Goal: Communication & Community: Answer question/provide support

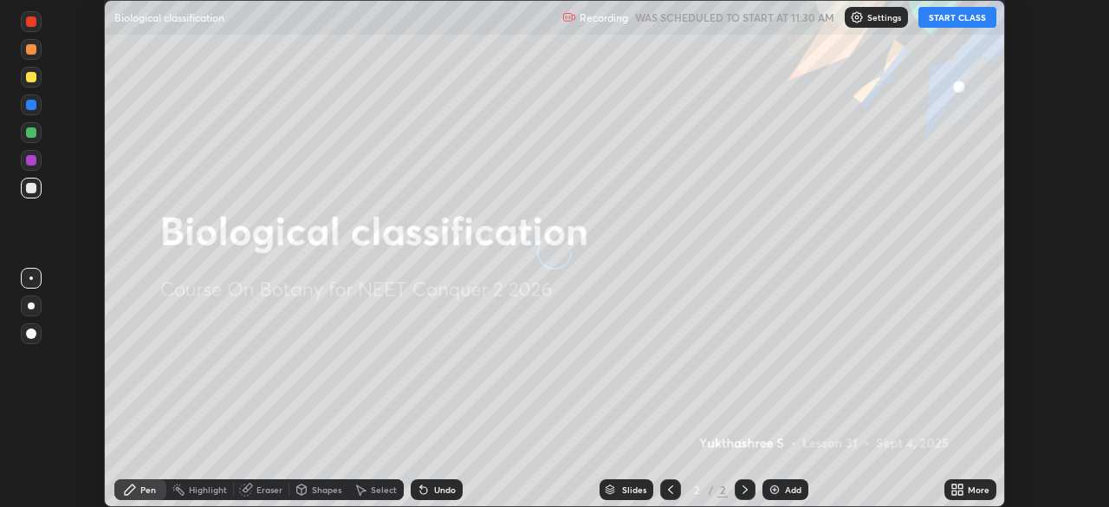
scroll to position [507, 1108]
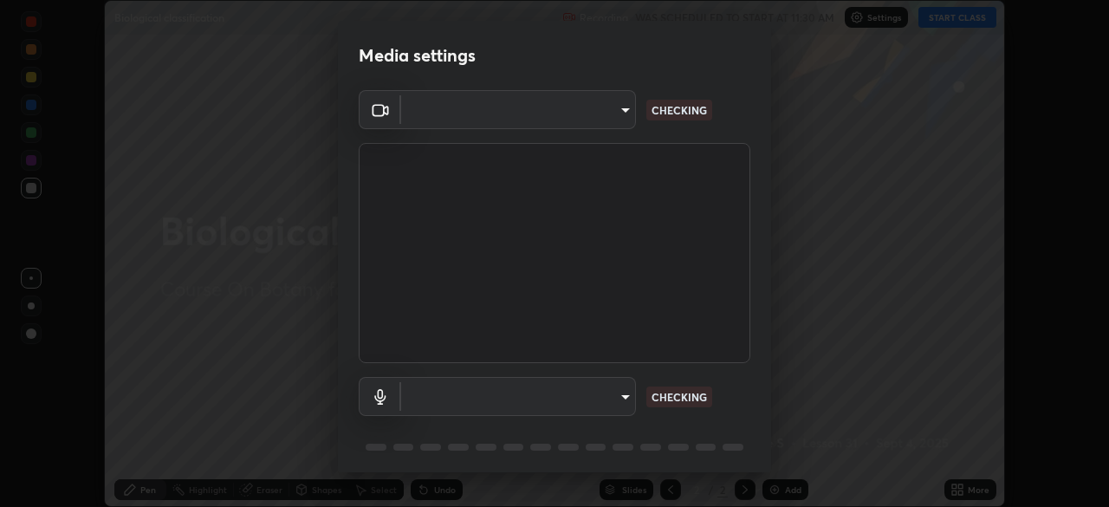
type input "09f294524f3521c037d78ee7cdb71511b6c9344afeed810a356f0d23342d5398"
click at [554, 399] on body "Erase all Biological classification Recording WAS SCHEDULED TO START AT 11:30 A…" at bounding box center [554, 253] width 1109 height 507
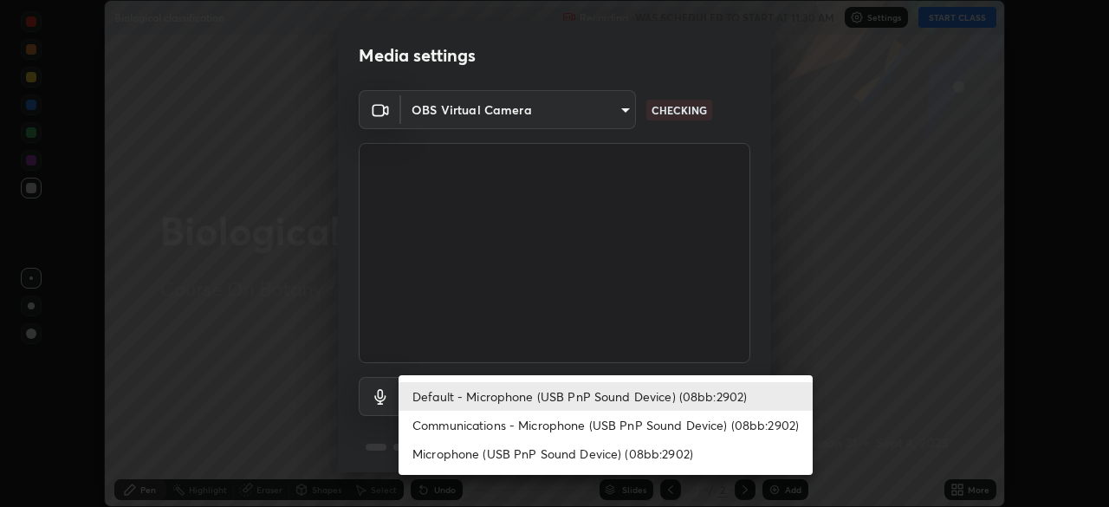
click at [545, 418] on li "Communications - Microphone (USB PnP Sound Device) (08bb:2902)" at bounding box center [606, 425] width 414 height 29
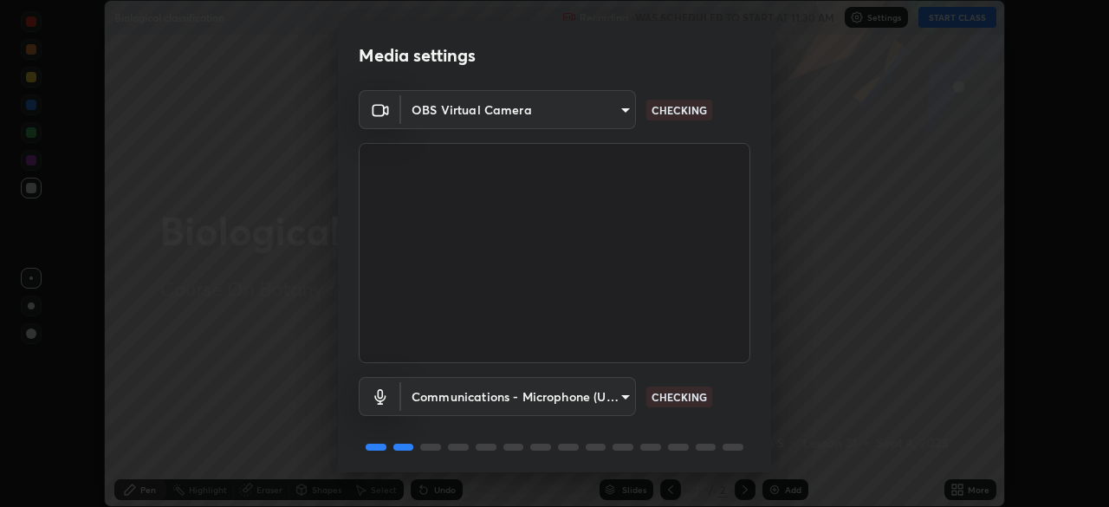
click at [549, 397] on body "Erase all Biological classification Recording WAS SCHEDULED TO START AT 11:30 A…" at bounding box center [554, 253] width 1109 height 507
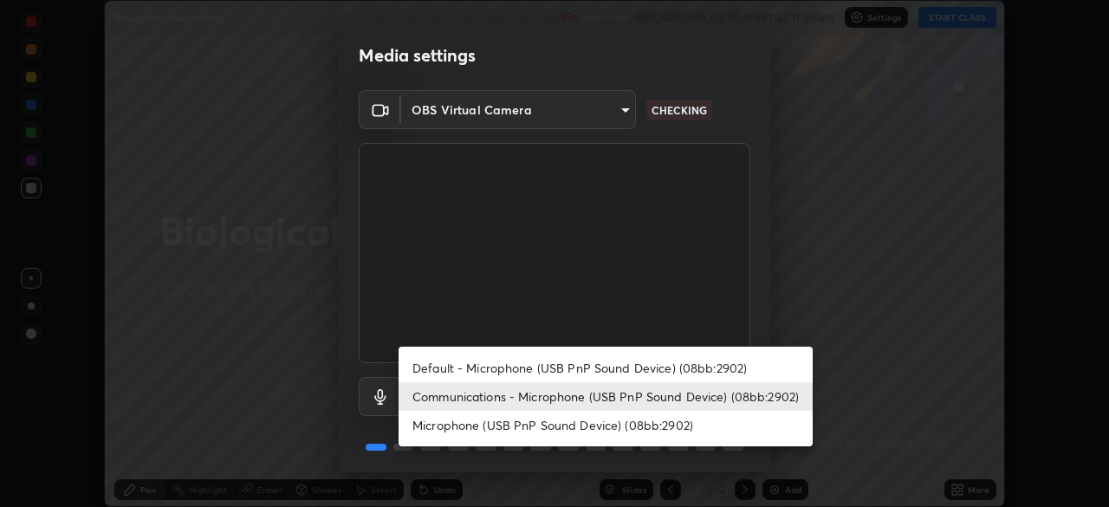
click at [561, 360] on li "Default - Microphone (USB PnP Sound Device) (08bb:2902)" at bounding box center [606, 367] width 414 height 29
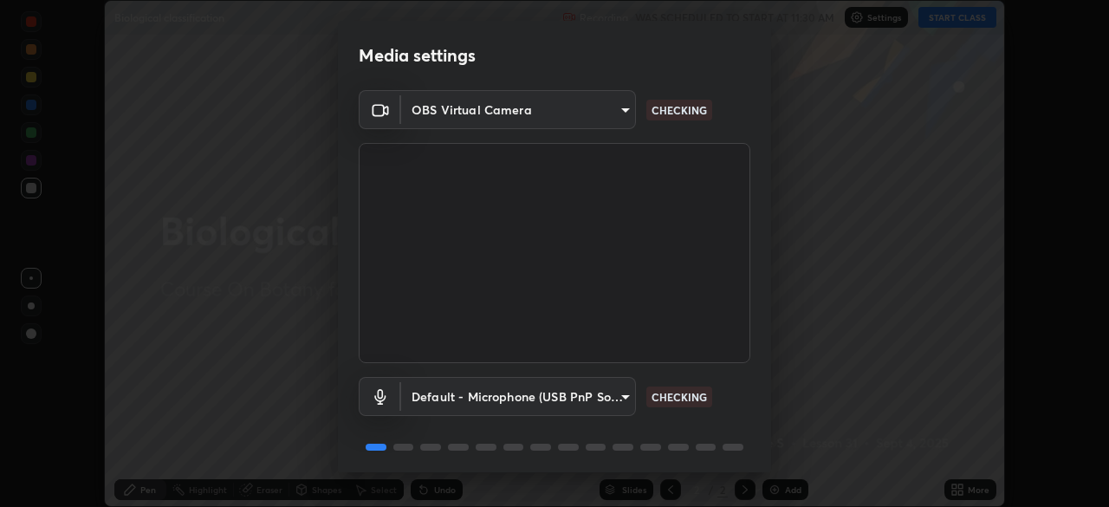
type input "default"
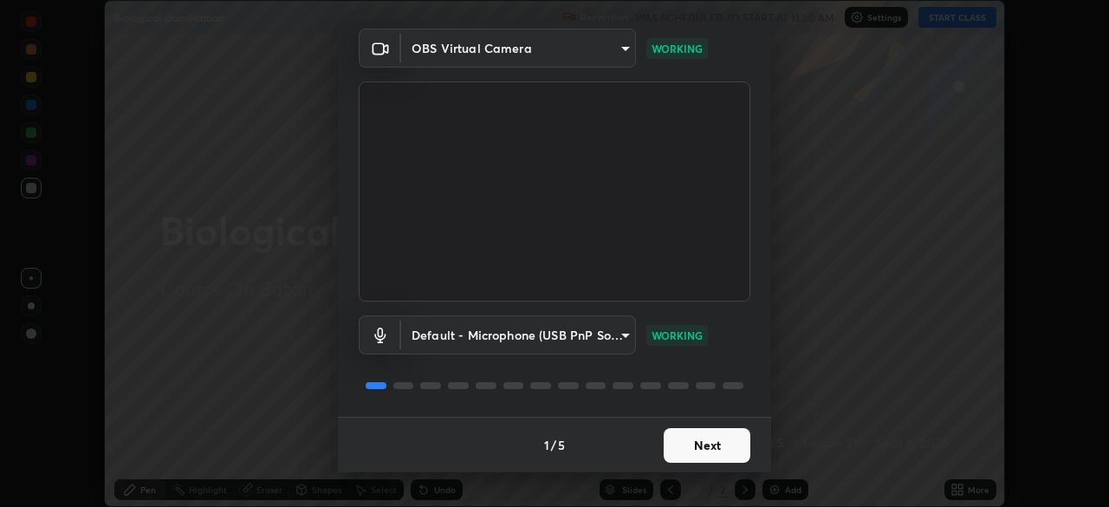
click at [706, 449] on button "Next" at bounding box center [707, 445] width 87 height 35
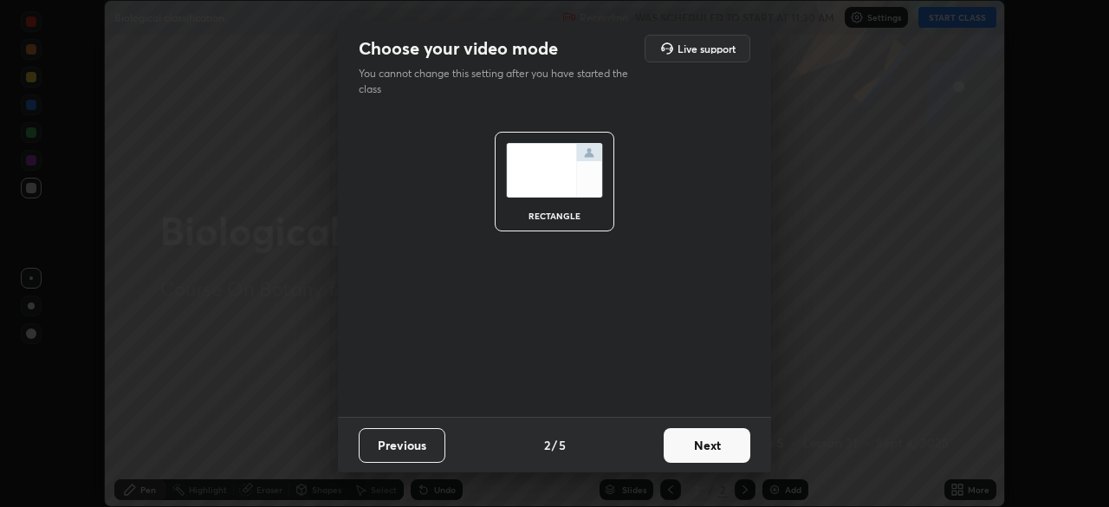
scroll to position [0, 0]
click at [711, 451] on button "Next" at bounding box center [707, 445] width 87 height 35
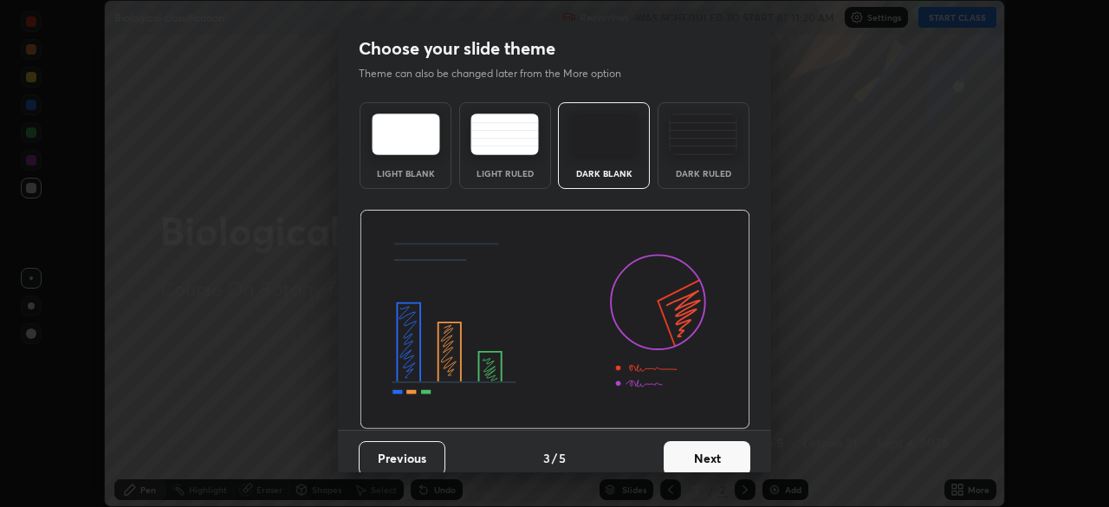
click at [716, 450] on button "Next" at bounding box center [707, 458] width 87 height 35
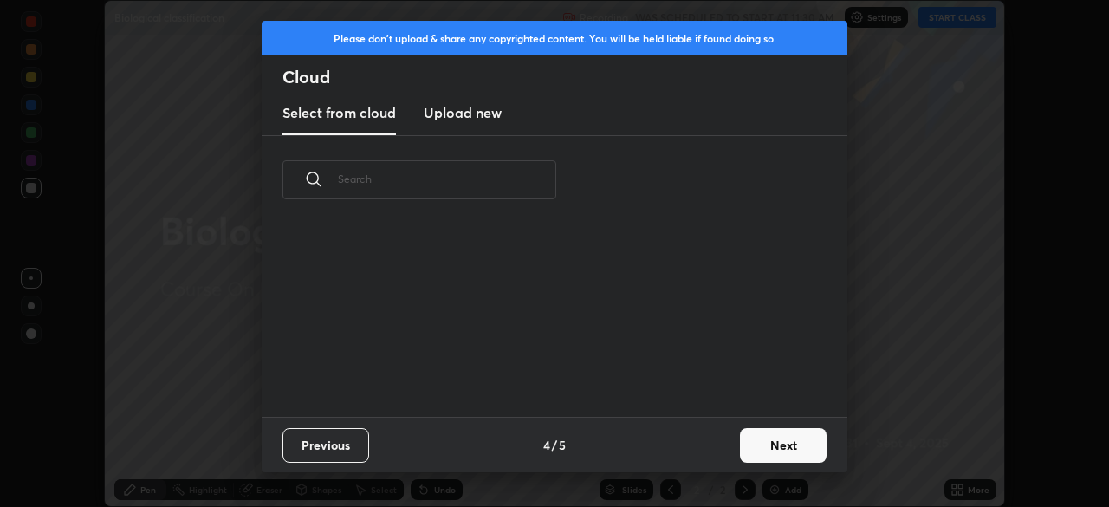
click at [781, 444] on button "Next" at bounding box center [783, 445] width 87 height 35
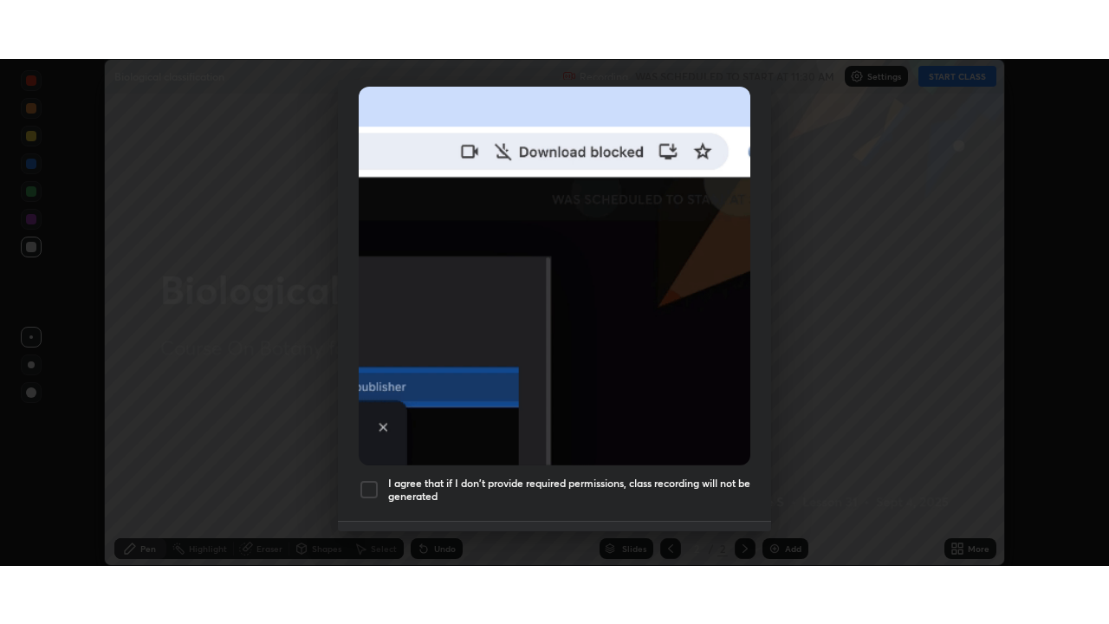
scroll to position [415, 0]
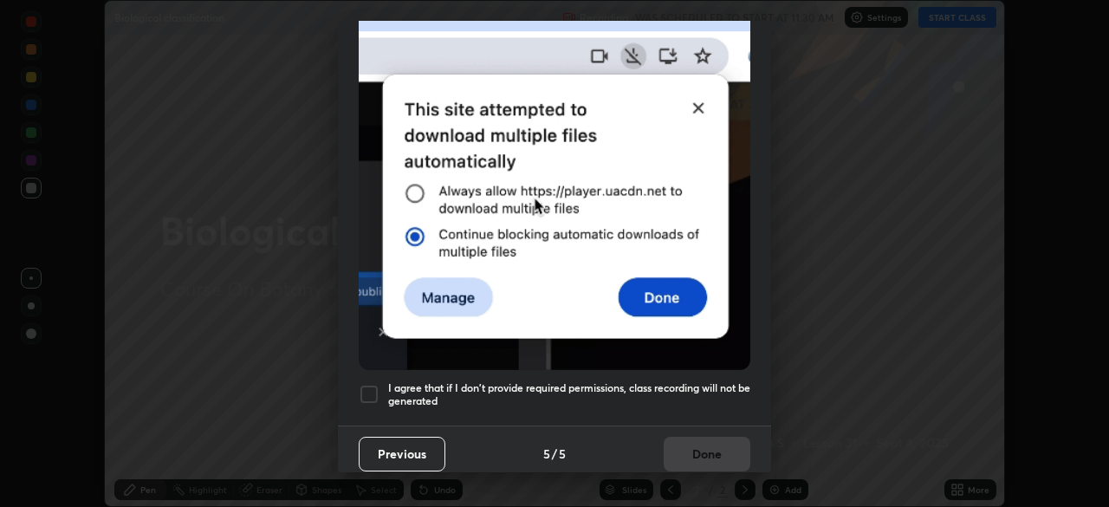
click at [368, 385] on div at bounding box center [369, 394] width 21 height 21
click at [705, 454] on button "Done" at bounding box center [707, 454] width 87 height 35
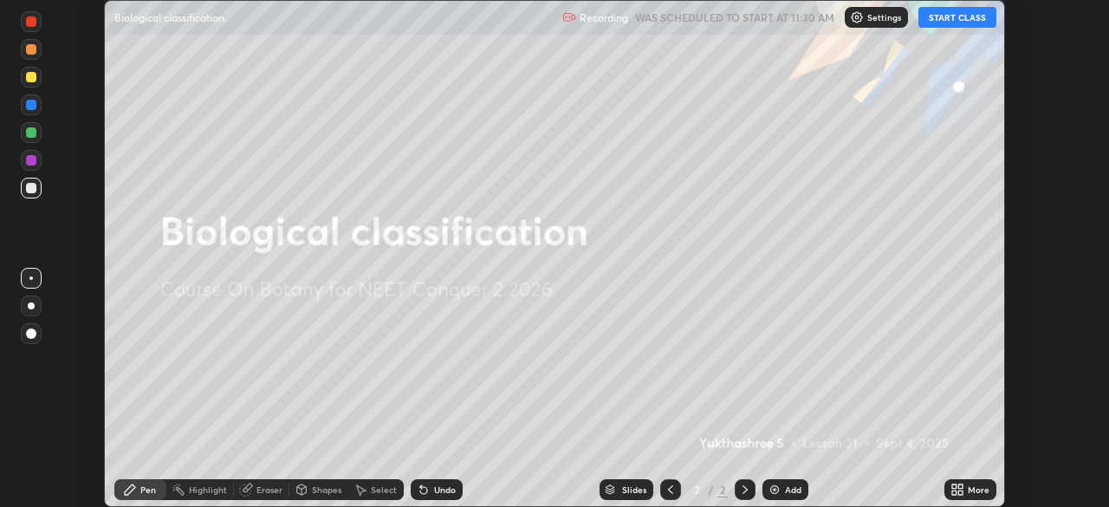
click at [970, 19] on button "START CLASS" at bounding box center [957, 17] width 78 height 21
click at [962, 491] on icon at bounding box center [960, 492] width 4 height 4
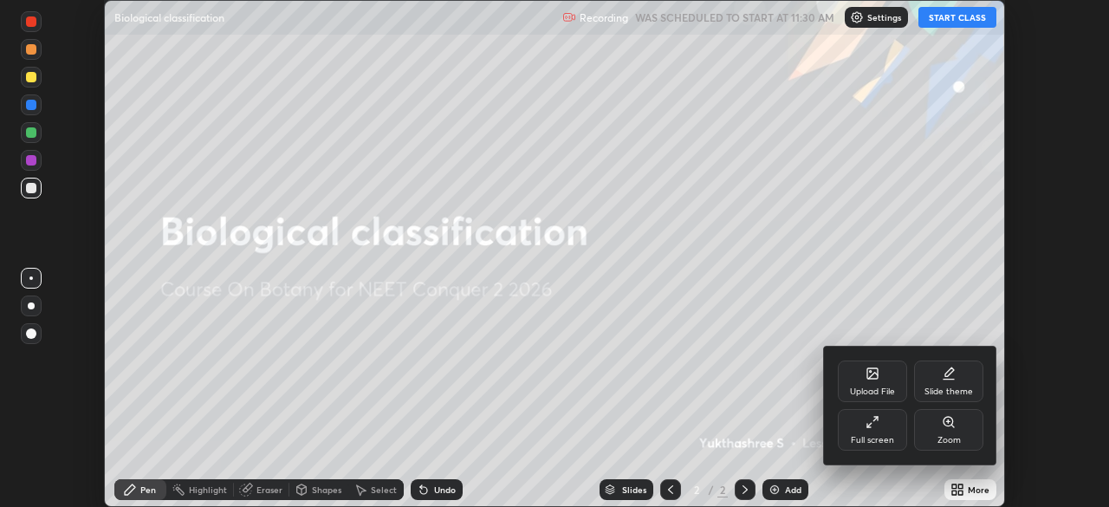
click at [879, 428] on div "Full screen" at bounding box center [872, 430] width 69 height 42
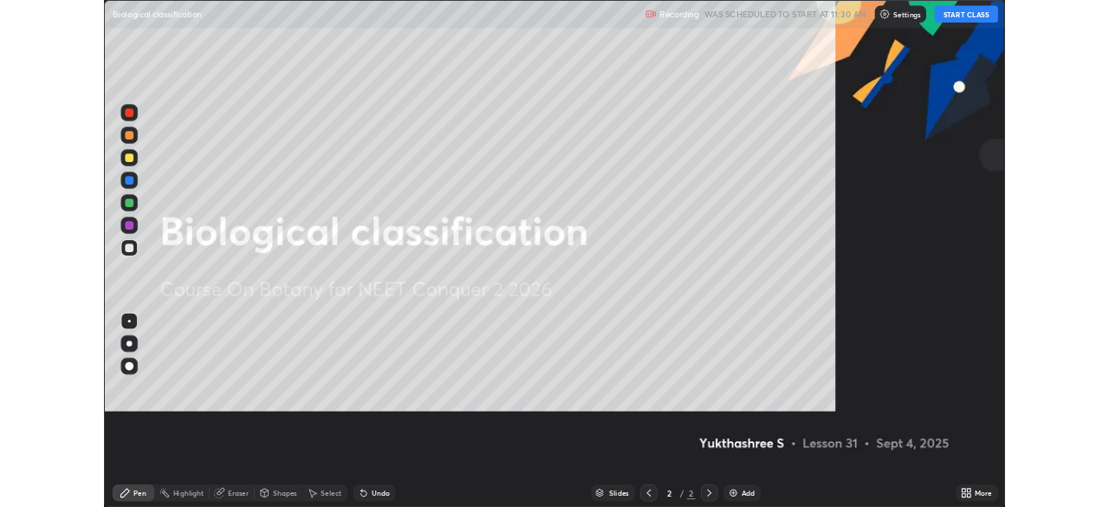
scroll to position [624, 1109]
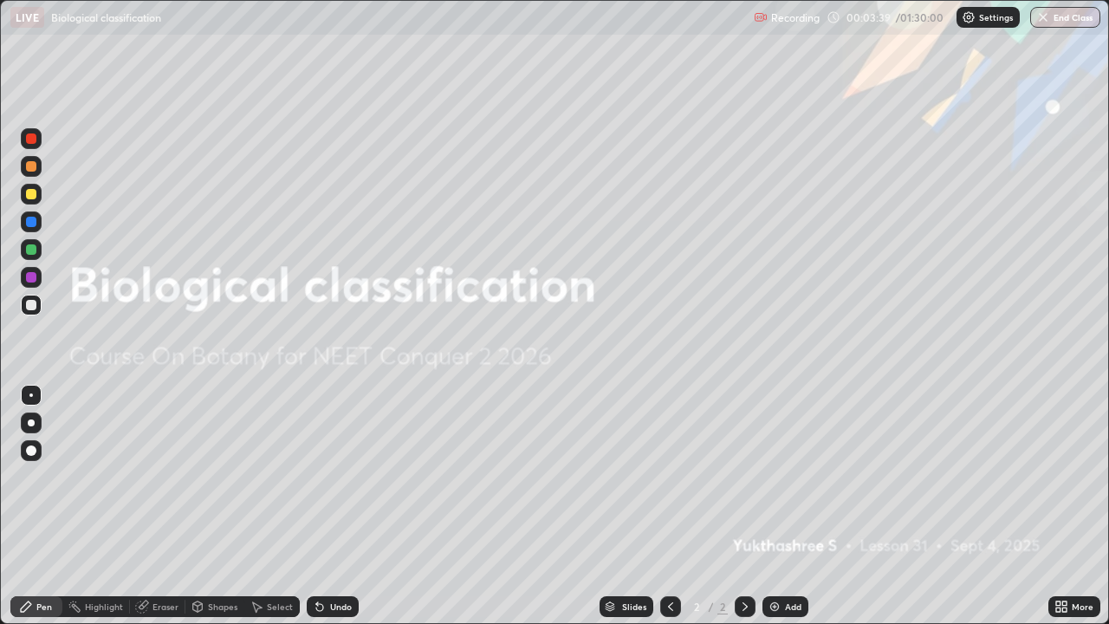
click at [1070, 506] on div "More" at bounding box center [1074, 606] width 52 height 21
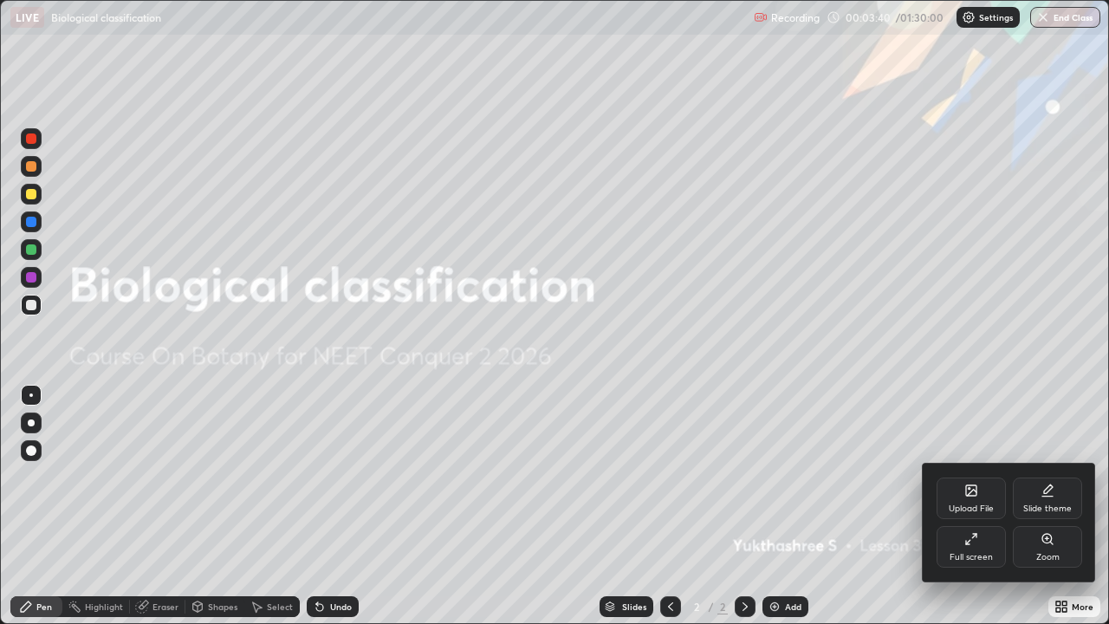
click at [1045, 502] on div "Slide theme" at bounding box center [1047, 498] width 69 height 42
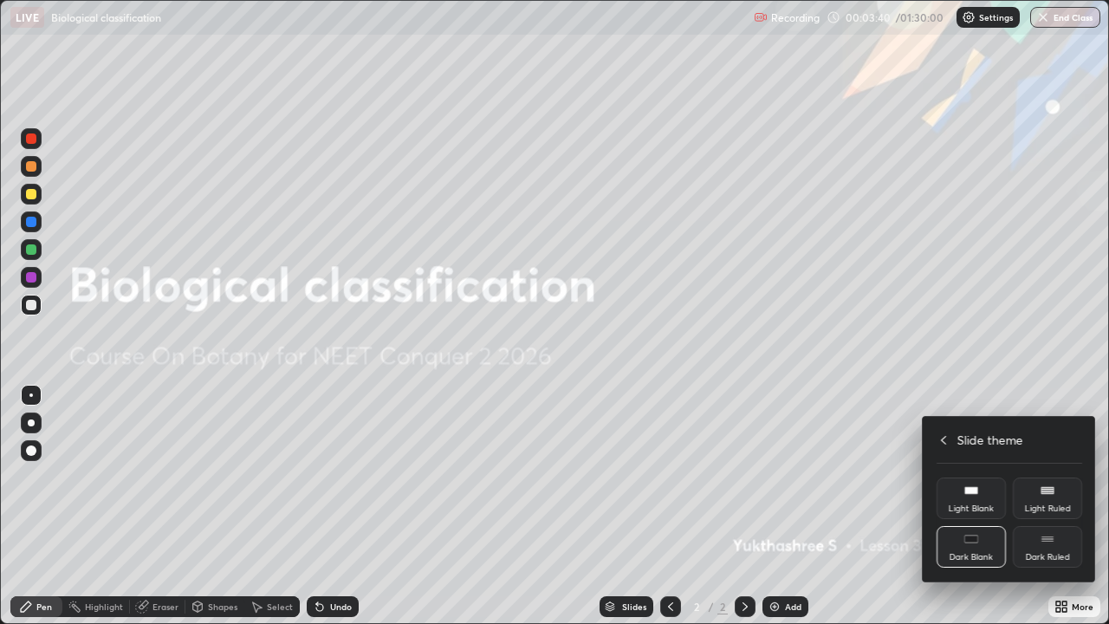
click at [1047, 506] on div "Dark Ruled" at bounding box center [1047, 547] width 69 height 42
click at [848, 506] on div at bounding box center [554, 312] width 1109 height 624
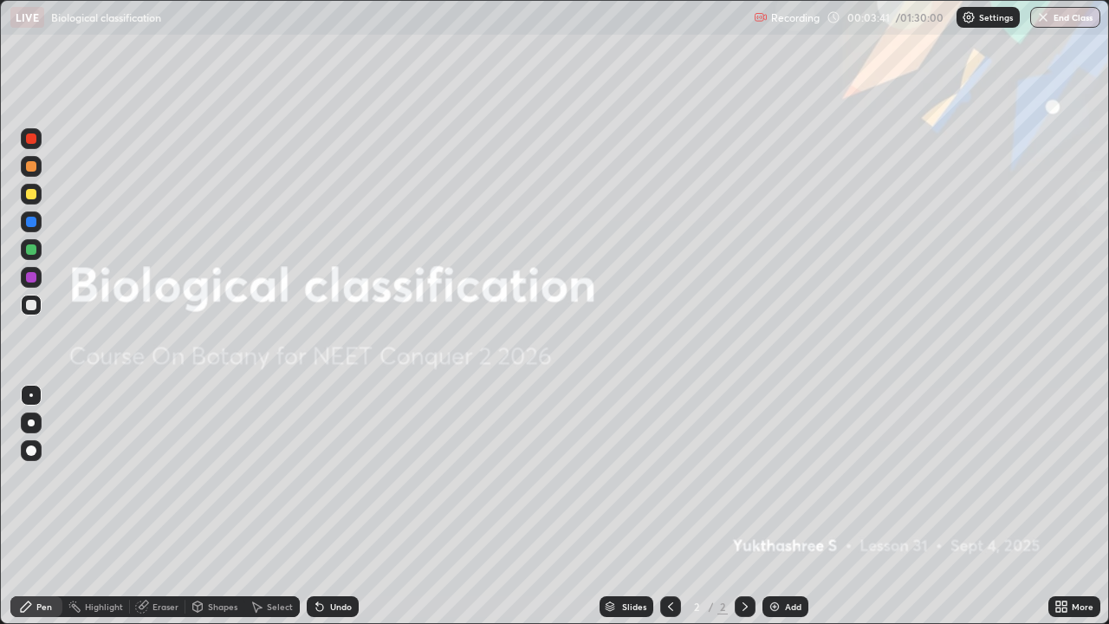
click at [777, 506] on img at bounding box center [775, 607] width 14 height 14
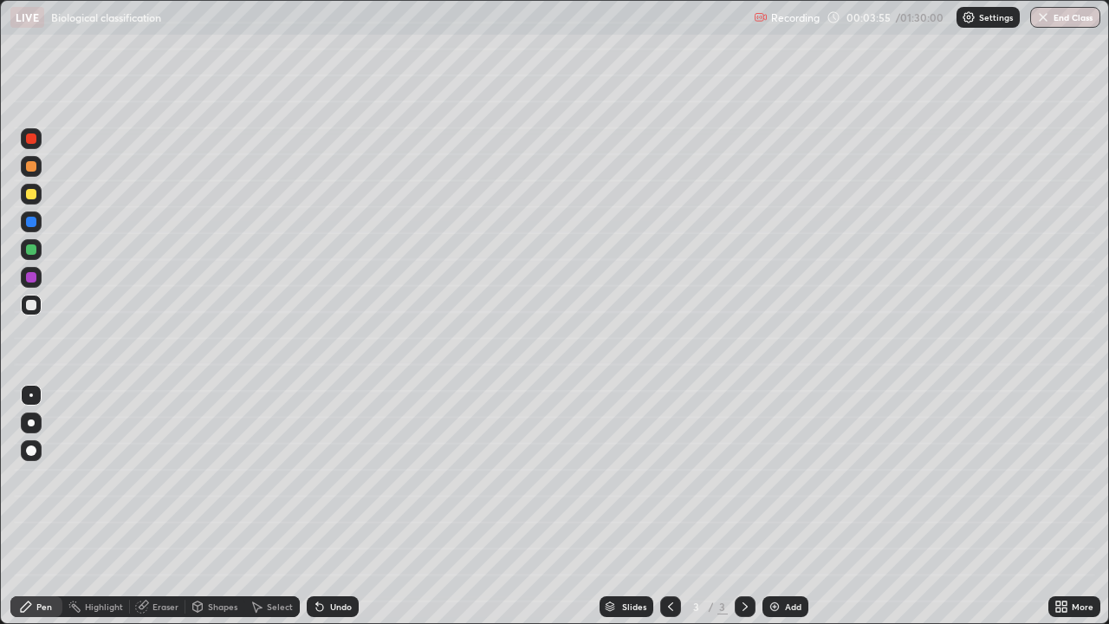
click at [338, 506] on div "Undo" at bounding box center [341, 606] width 22 height 9
click at [334, 506] on div "Undo" at bounding box center [341, 606] width 22 height 9
click at [330, 506] on div "Undo" at bounding box center [341, 606] width 22 height 9
click at [334, 506] on div "Undo" at bounding box center [341, 606] width 22 height 9
click at [332, 506] on div "Undo" at bounding box center [333, 606] width 52 height 21
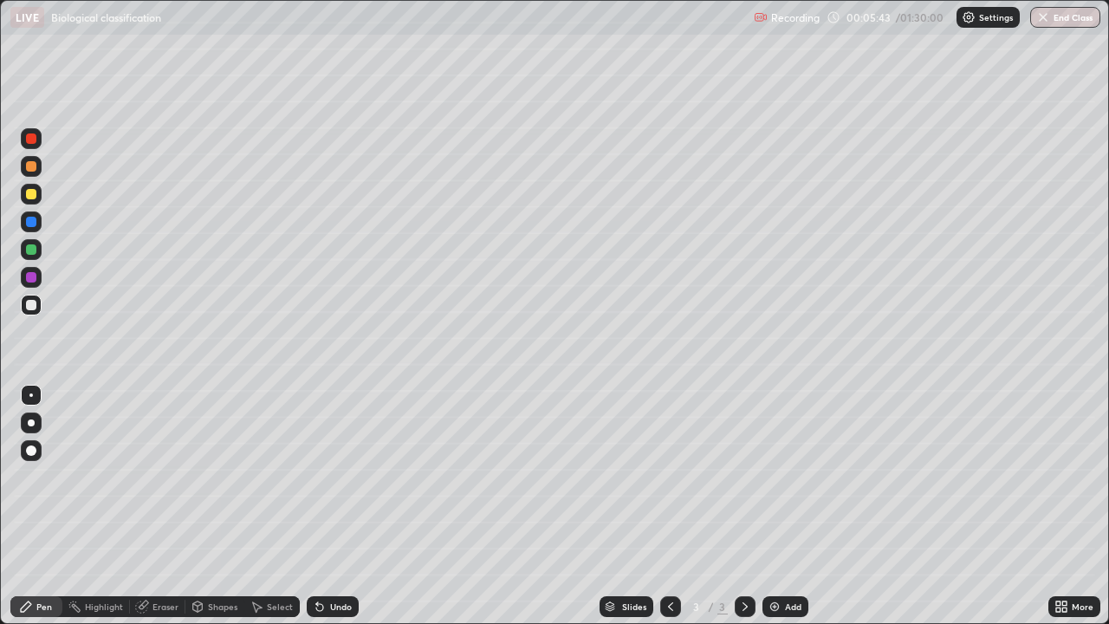
click at [30, 250] on div at bounding box center [31, 249] width 10 height 10
click at [160, 506] on div "Eraser" at bounding box center [165, 606] width 26 height 9
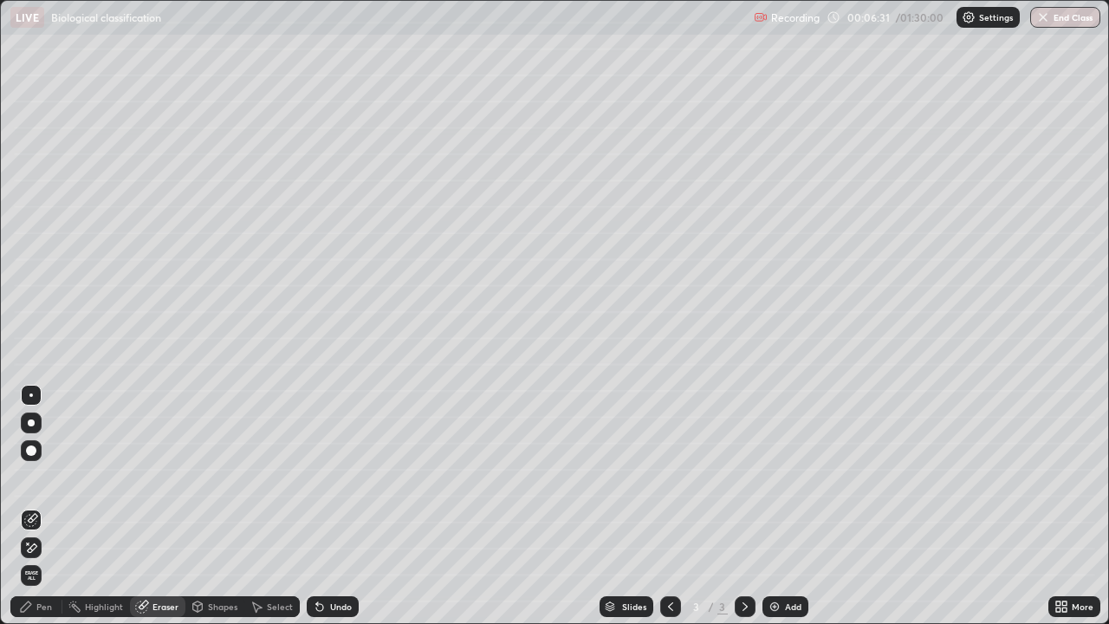
click at [28, 506] on icon at bounding box center [26, 607] width 14 height 14
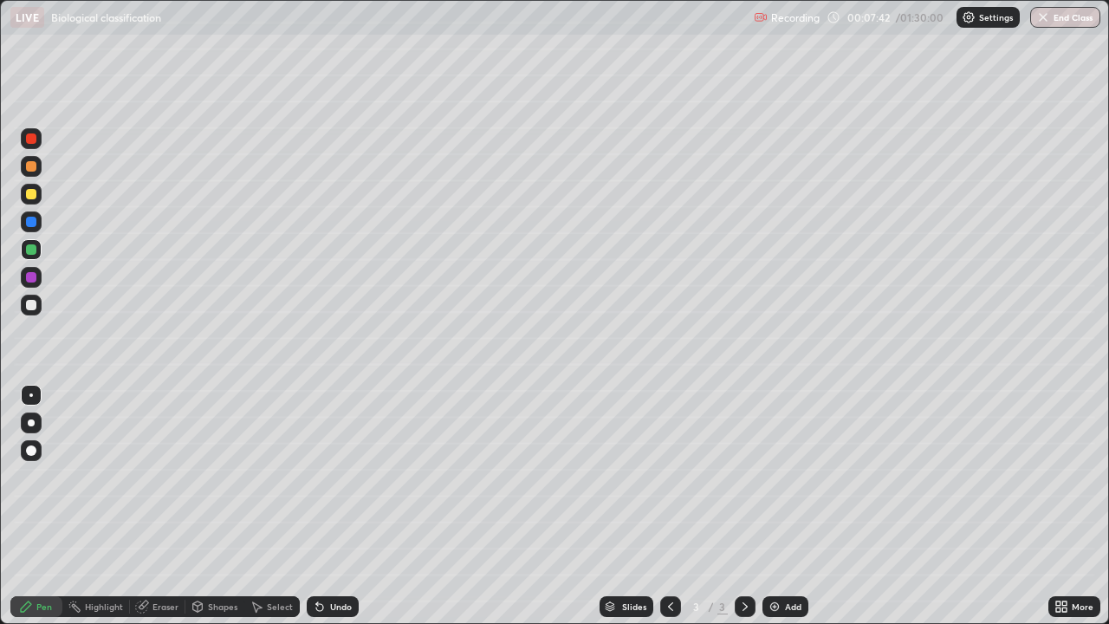
click at [159, 506] on div "Eraser" at bounding box center [165, 606] width 26 height 9
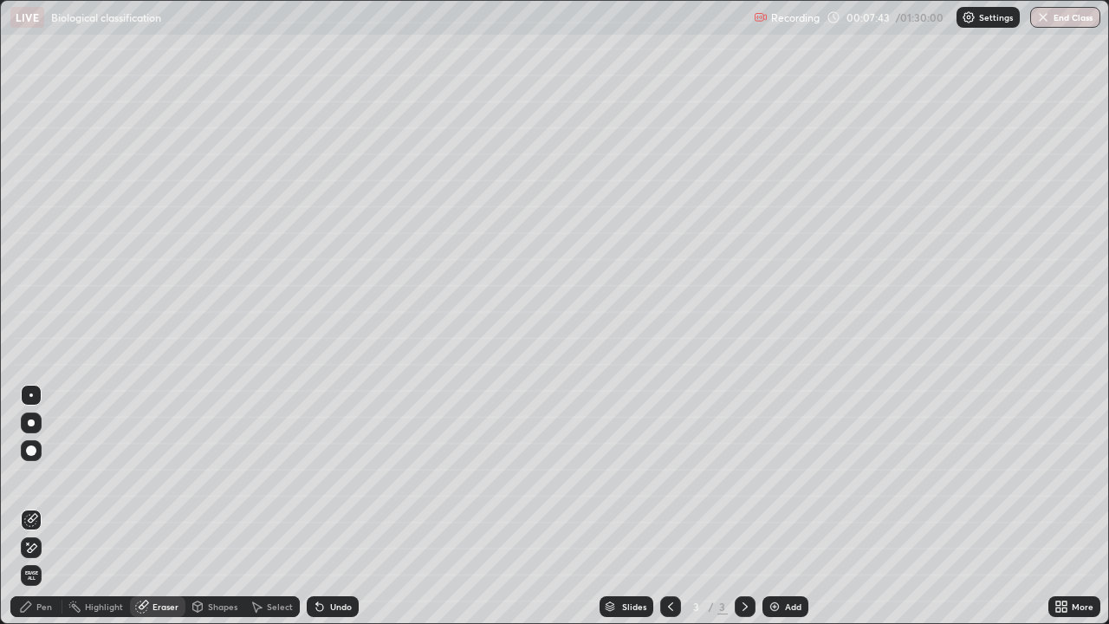
click at [31, 506] on icon at bounding box center [31, 548] width 14 height 15
click at [32, 506] on div "Pen" at bounding box center [36, 606] width 52 height 21
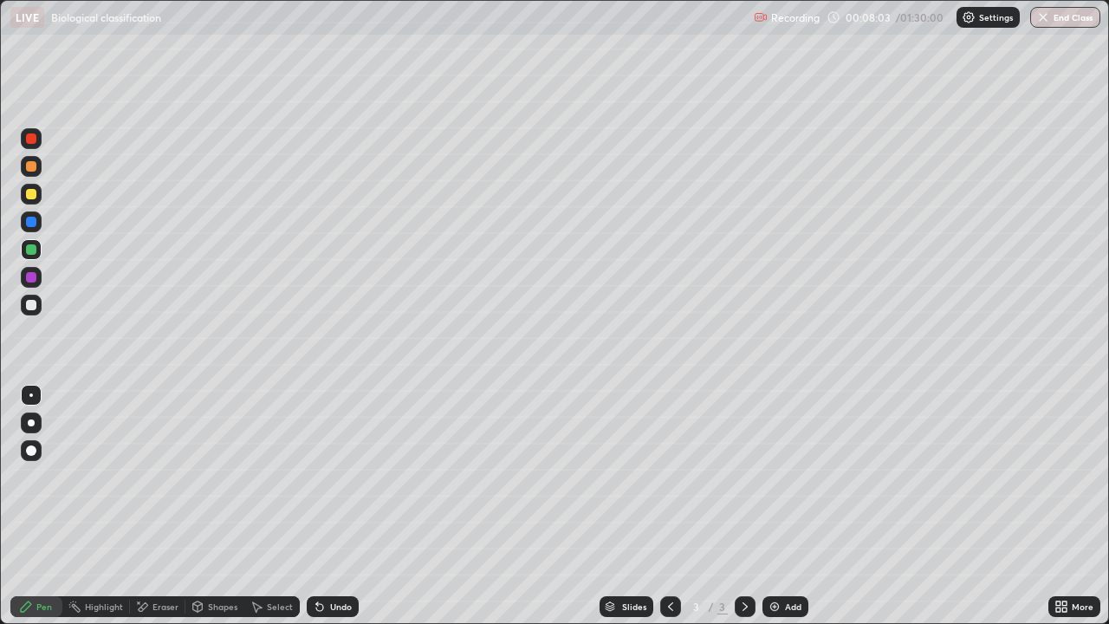
click at [34, 304] on div at bounding box center [31, 305] width 10 height 10
click at [335, 506] on div "Undo" at bounding box center [341, 606] width 22 height 9
click at [338, 506] on div "Undo" at bounding box center [333, 606] width 52 height 21
click at [33, 196] on div at bounding box center [31, 194] width 10 height 10
click at [31, 167] on div at bounding box center [31, 166] width 10 height 10
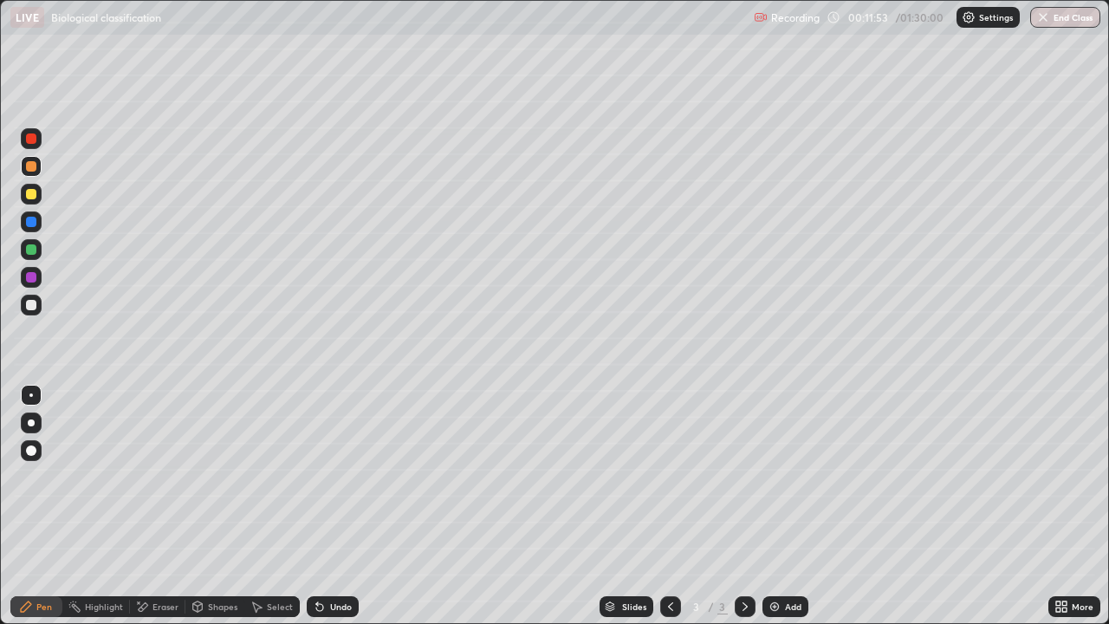
click at [28, 192] on div at bounding box center [31, 194] width 10 height 10
click at [32, 305] on div at bounding box center [31, 305] width 10 height 10
click at [327, 506] on div "Undo" at bounding box center [333, 606] width 52 height 21
click at [31, 195] on div at bounding box center [31, 194] width 10 height 10
click at [36, 308] on div at bounding box center [31, 305] width 10 height 10
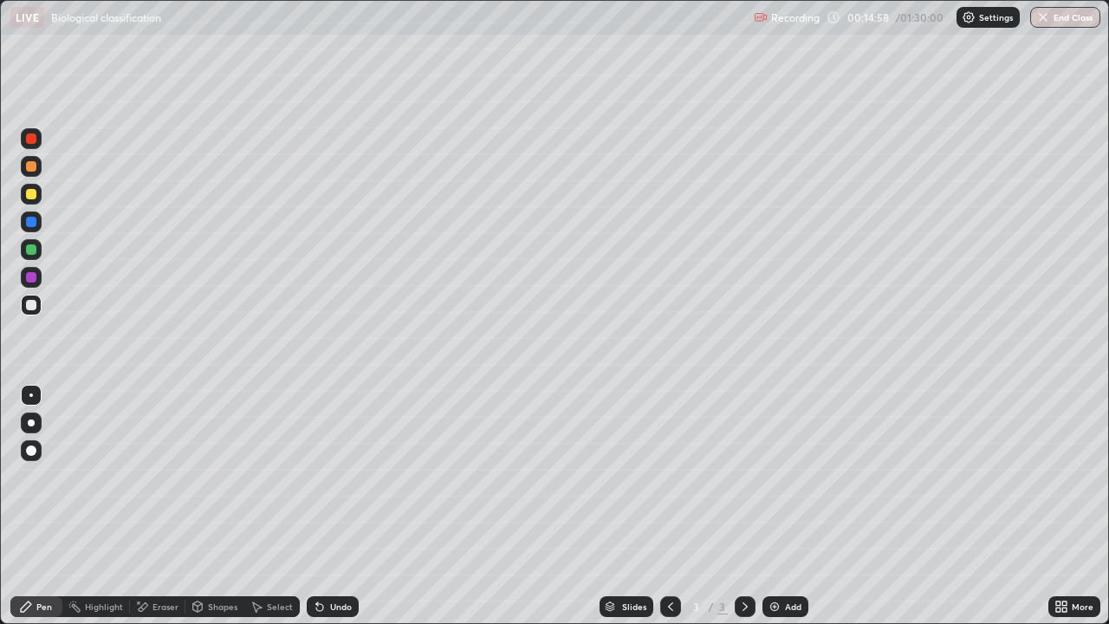
click at [36, 196] on div at bounding box center [31, 194] width 10 height 10
click at [34, 307] on div at bounding box center [31, 305] width 10 height 10
click at [36, 225] on div at bounding box center [31, 221] width 21 height 21
click at [32, 167] on div at bounding box center [31, 166] width 10 height 10
click at [31, 250] on div at bounding box center [31, 249] width 10 height 10
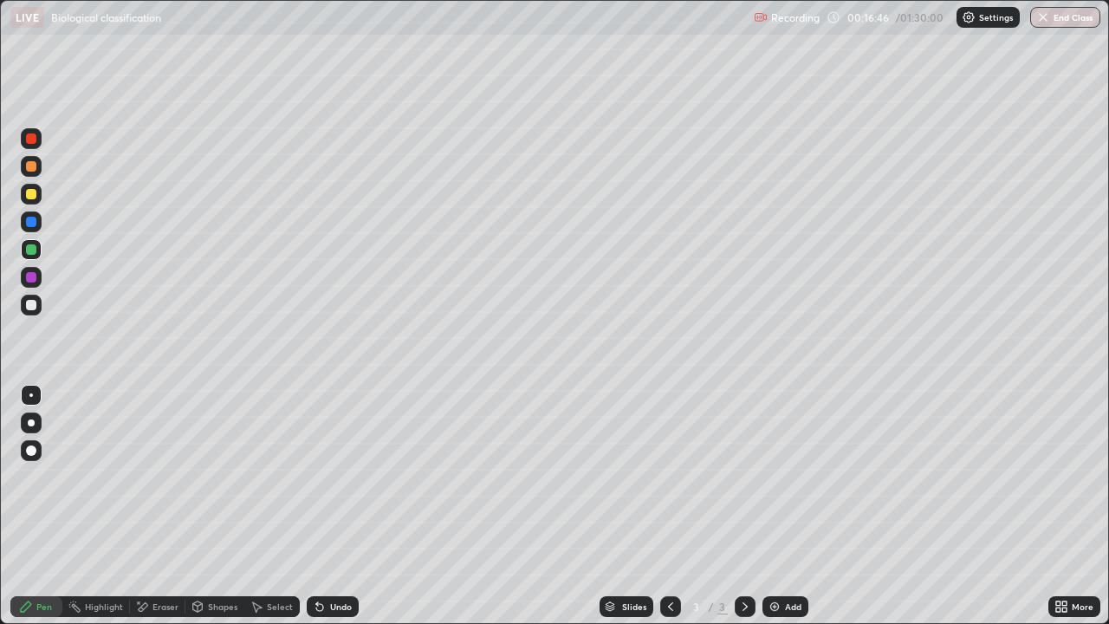
click at [1064, 506] on icon at bounding box center [1064, 603] width 4 height 4
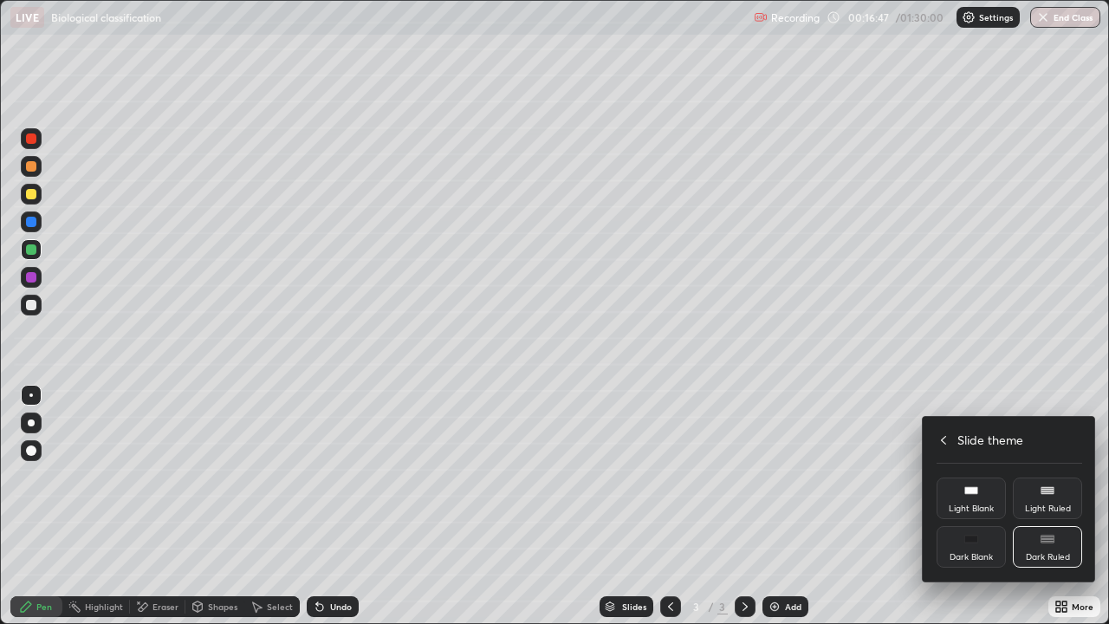
click at [941, 438] on icon at bounding box center [944, 440] width 14 height 14
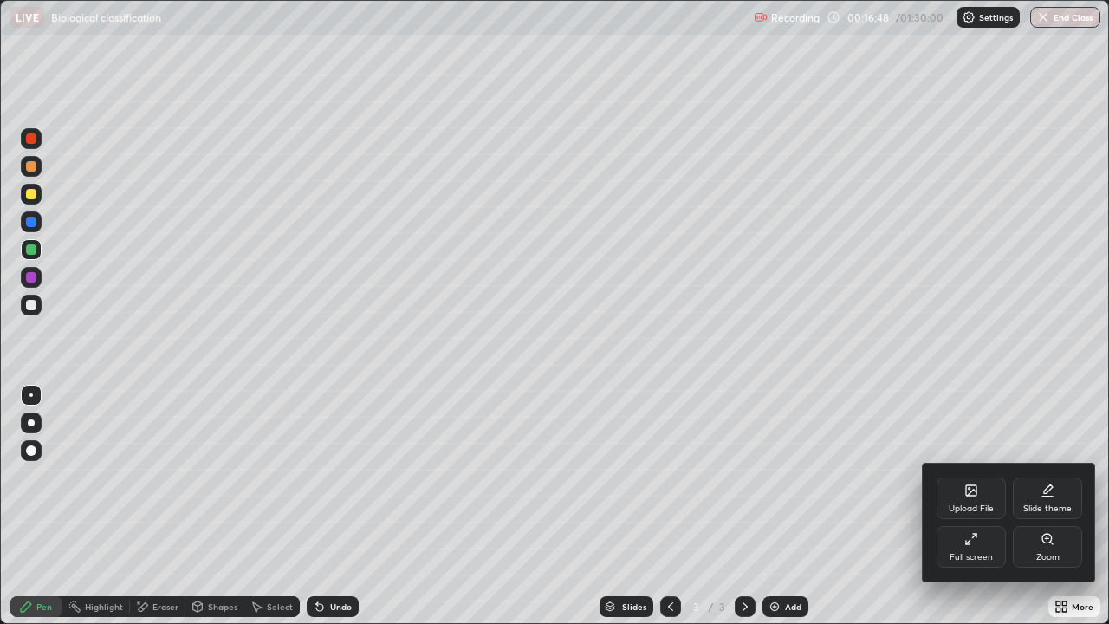
click at [976, 506] on div "Full screen" at bounding box center [971, 547] width 69 height 42
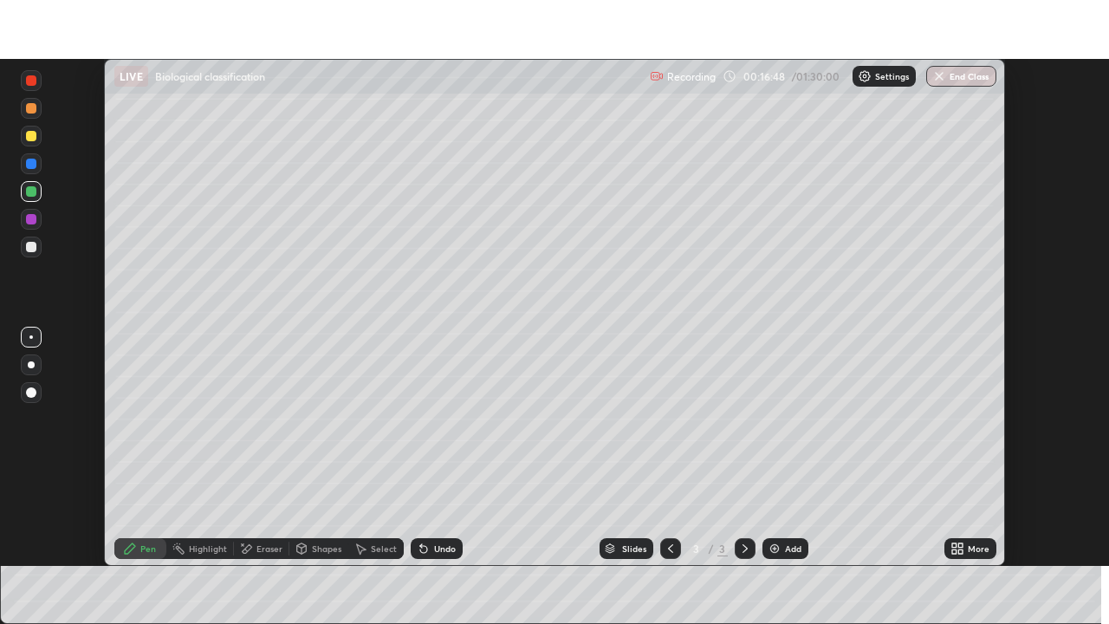
scroll to position [86133, 85531]
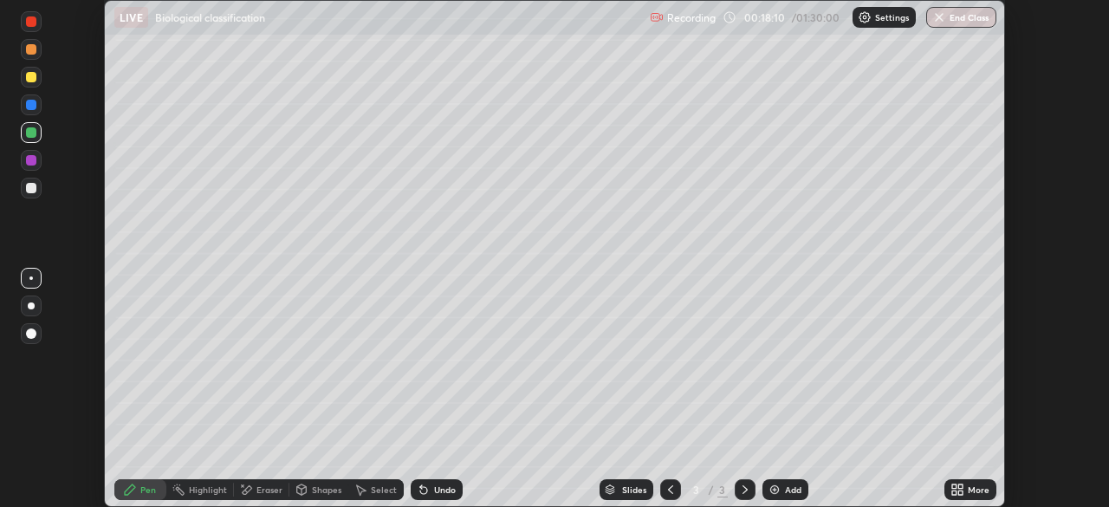
click at [979, 490] on div "More" at bounding box center [979, 489] width 22 height 9
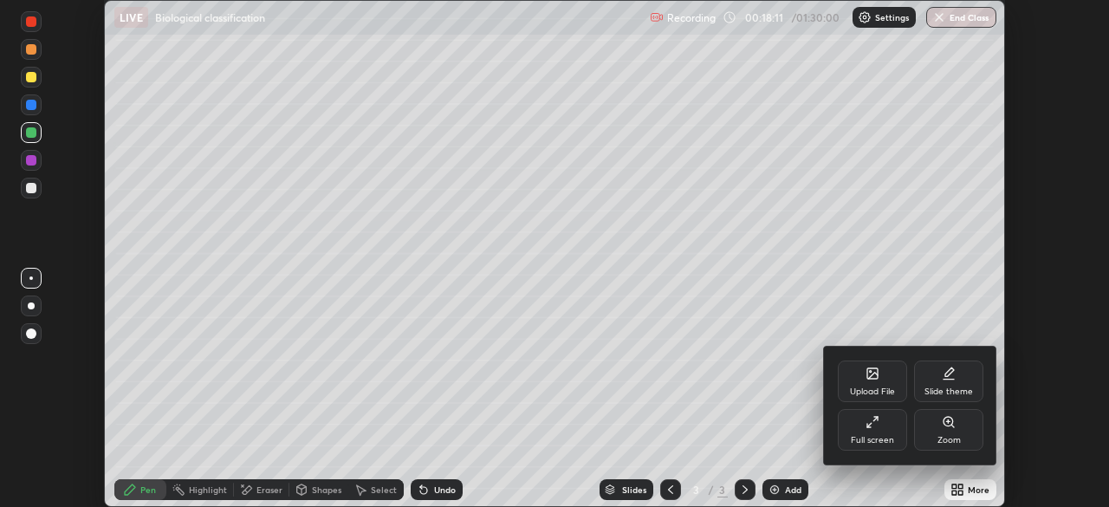
click at [884, 438] on div "Full screen" at bounding box center [872, 440] width 43 height 9
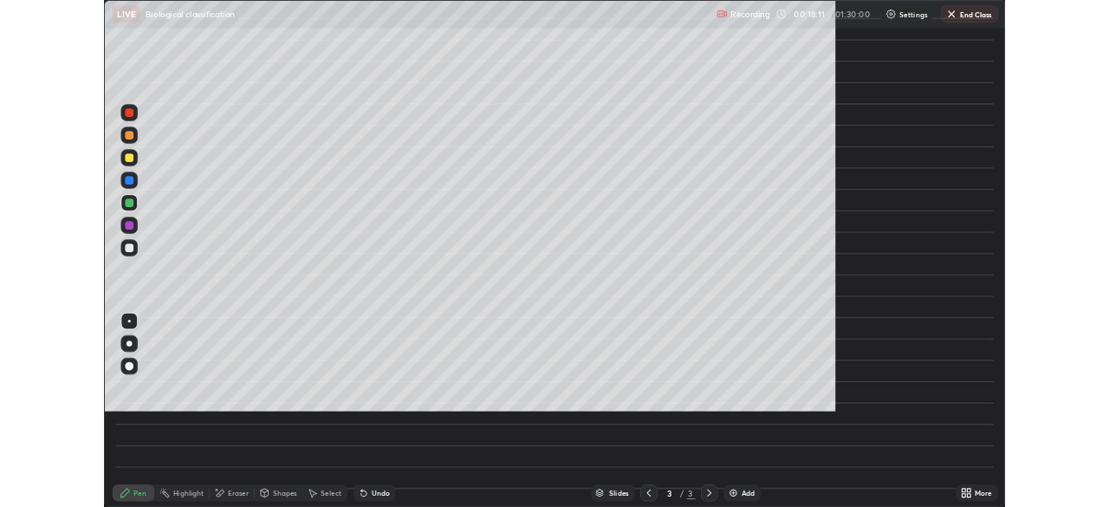
scroll to position [624, 1109]
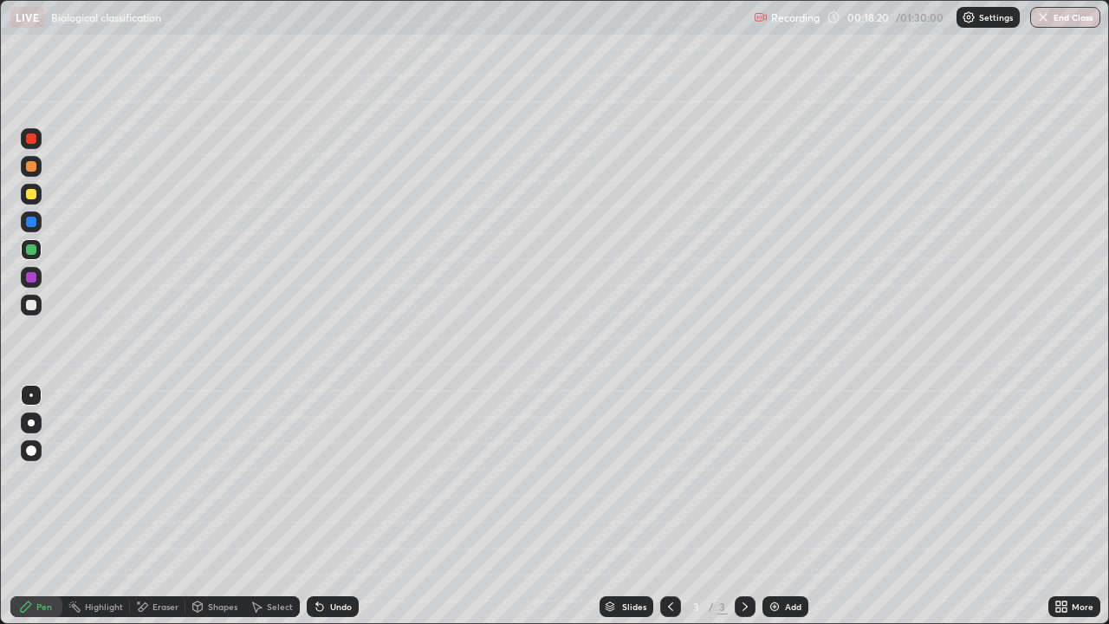
click at [39, 169] on div at bounding box center [31, 166] width 21 height 21
click at [784, 506] on div "Add" at bounding box center [785, 606] width 46 height 21
click at [29, 309] on div at bounding box center [31, 305] width 10 height 10
click at [28, 167] on div at bounding box center [31, 166] width 10 height 10
click at [29, 307] on div at bounding box center [31, 305] width 10 height 10
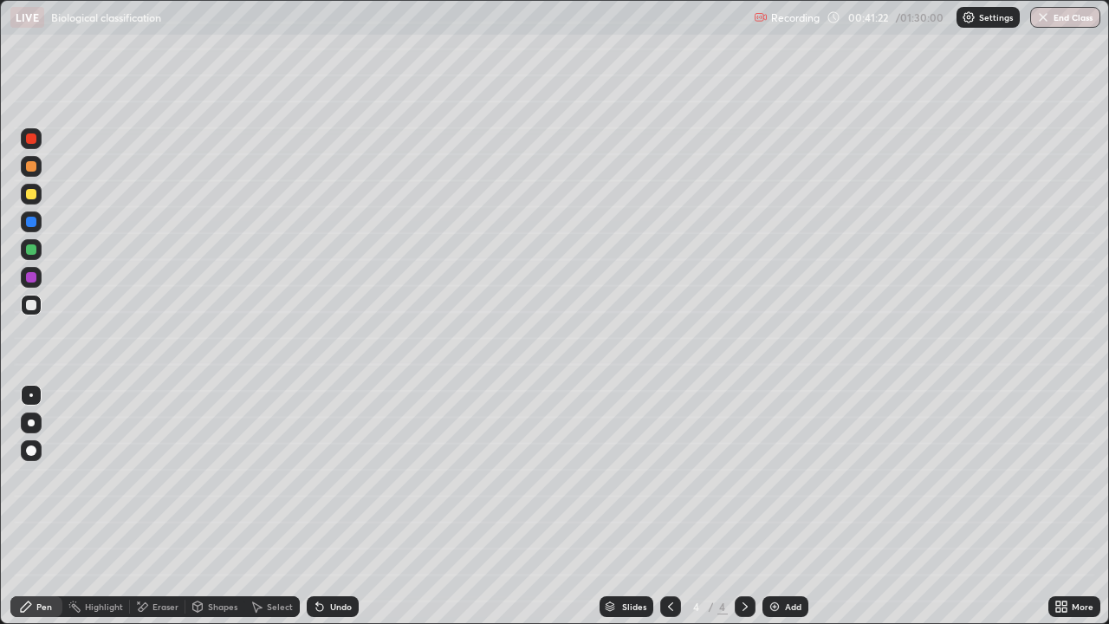
click at [28, 248] on div at bounding box center [31, 249] width 10 height 10
click at [33, 307] on div at bounding box center [31, 305] width 10 height 10
click at [1064, 506] on icon at bounding box center [1064, 609] width 4 height 4
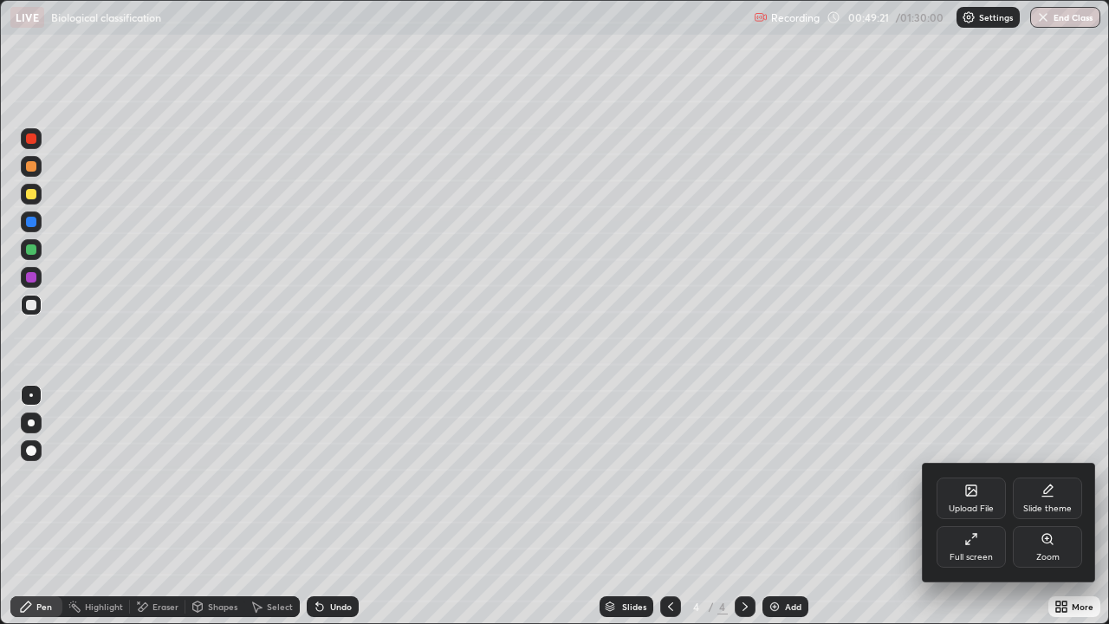
click at [965, 506] on div "Full screen" at bounding box center [971, 547] width 69 height 42
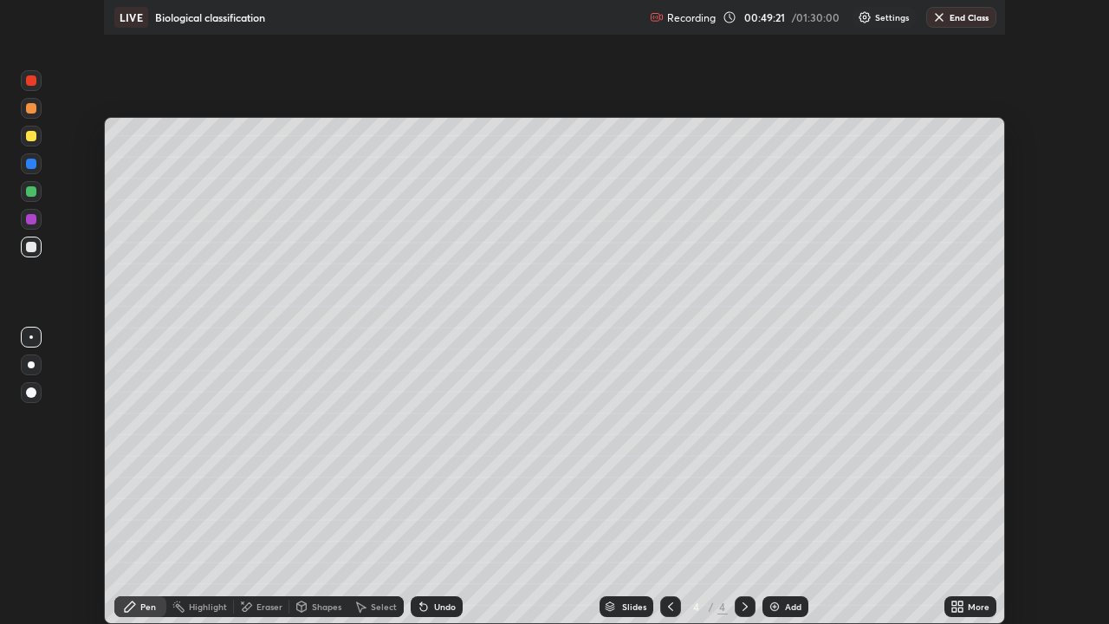
scroll to position [86133, 85531]
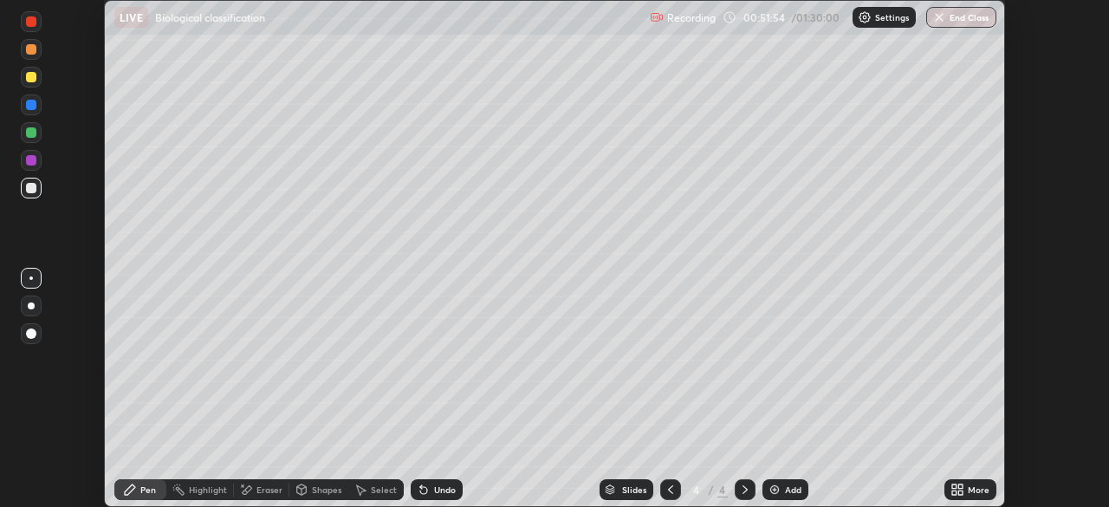
click at [964, 489] on div "More" at bounding box center [970, 489] width 52 height 21
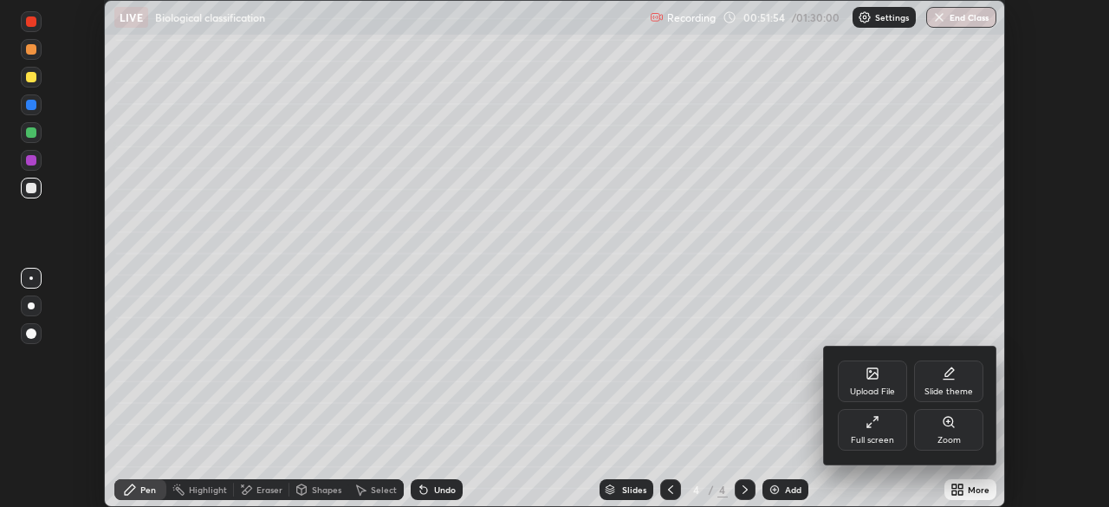
click at [862, 429] on div "Full screen" at bounding box center [872, 430] width 69 height 42
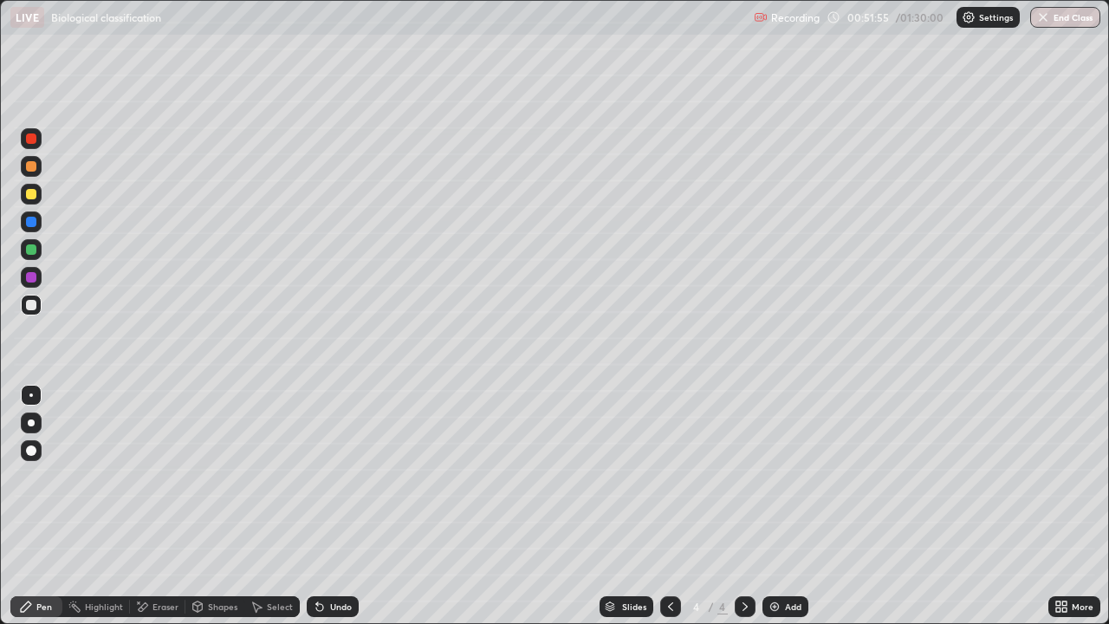
scroll to position [624, 1109]
click at [35, 168] on div at bounding box center [31, 166] width 10 height 10
click at [32, 138] on div at bounding box center [31, 138] width 10 height 10
click at [795, 506] on div "Add" at bounding box center [793, 606] width 16 height 9
click at [31, 312] on div at bounding box center [31, 305] width 21 height 21
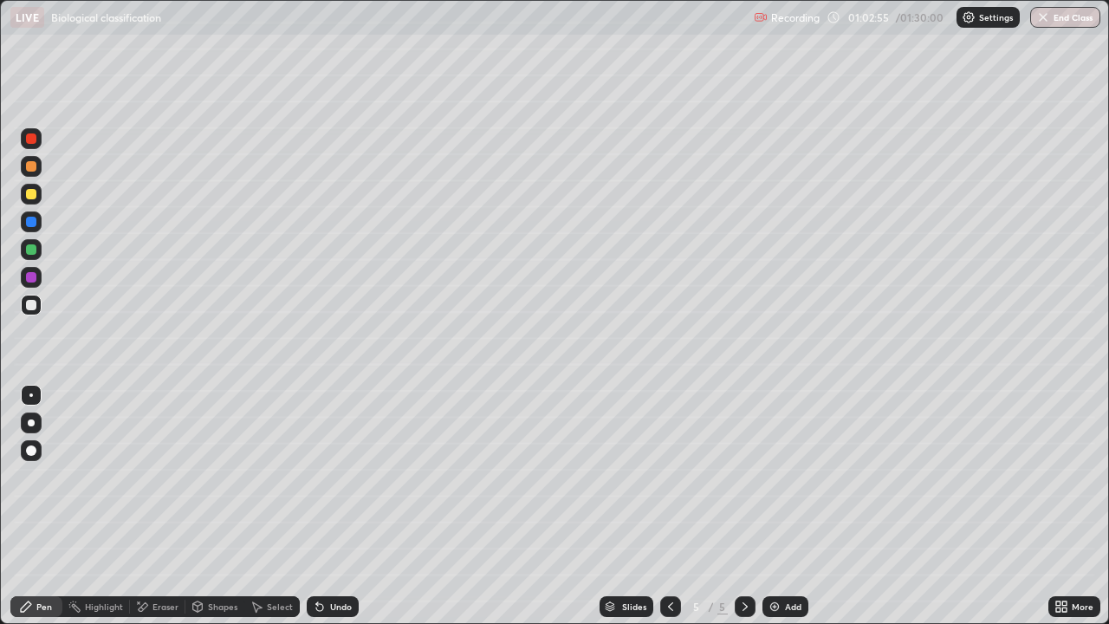
click at [30, 314] on div at bounding box center [31, 305] width 21 height 21
click at [34, 195] on div at bounding box center [31, 194] width 10 height 10
click at [143, 506] on div "Eraser" at bounding box center [157, 606] width 55 height 21
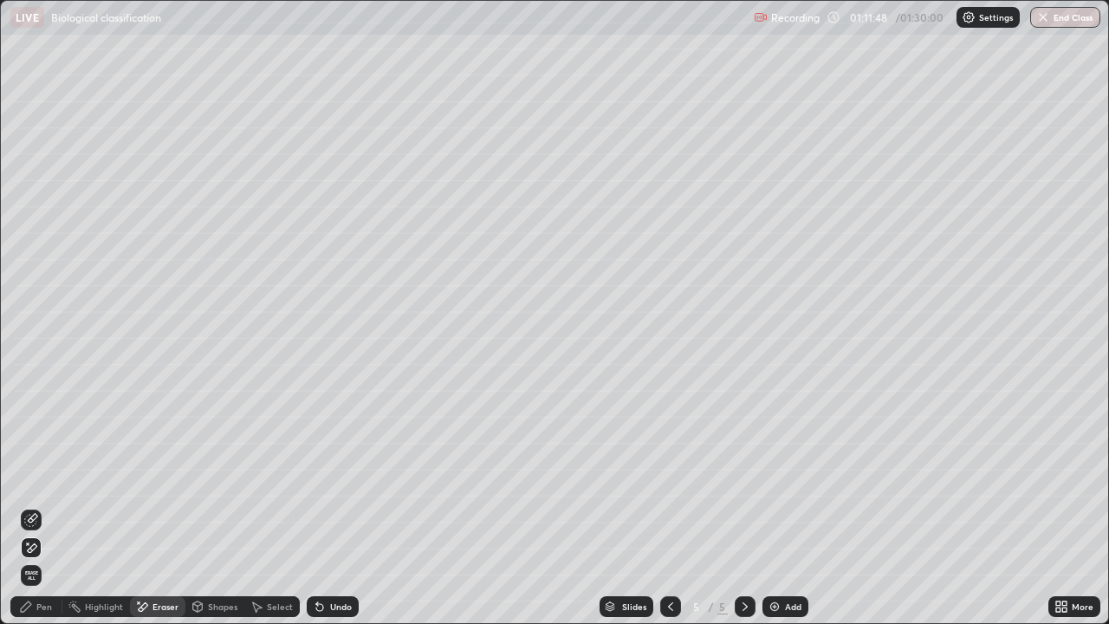
click at [32, 506] on icon at bounding box center [26, 607] width 14 height 14
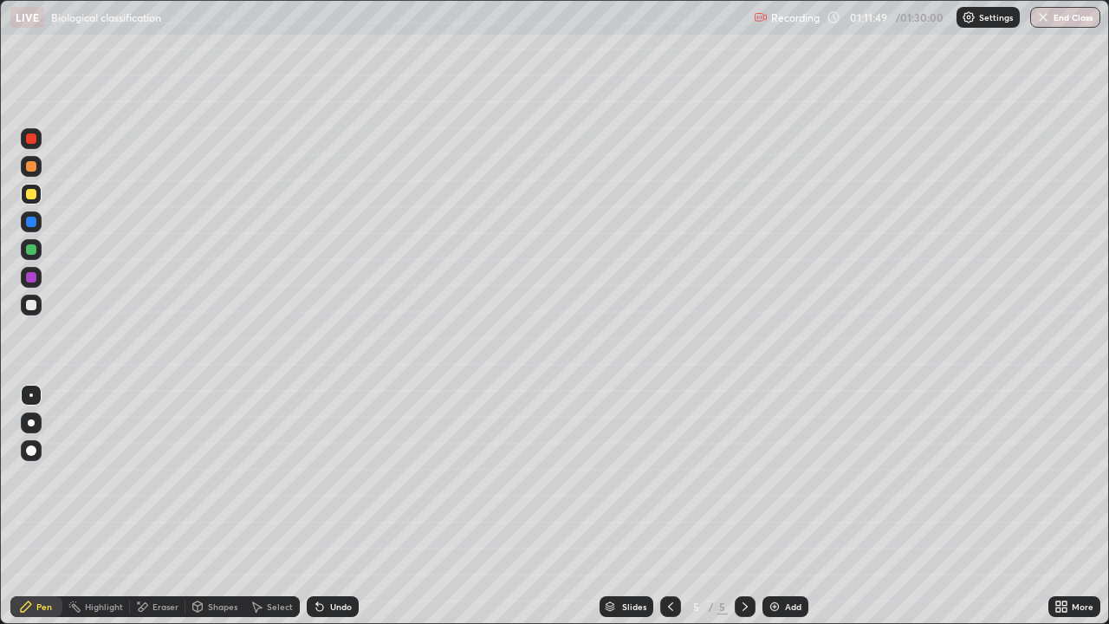
click at [34, 306] on div at bounding box center [31, 305] width 10 height 10
click at [31, 165] on div at bounding box center [31, 166] width 10 height 10
click at [326, 506] on div "Undo" at bounding box center [333, 606] width 52 height 21
click at [327, 506] on div "Undo" at bounding box center [333, 606] width 52 height 21
click at [328, 506] on div "Undo" at bounding box center [333, 606] width 52 height 21
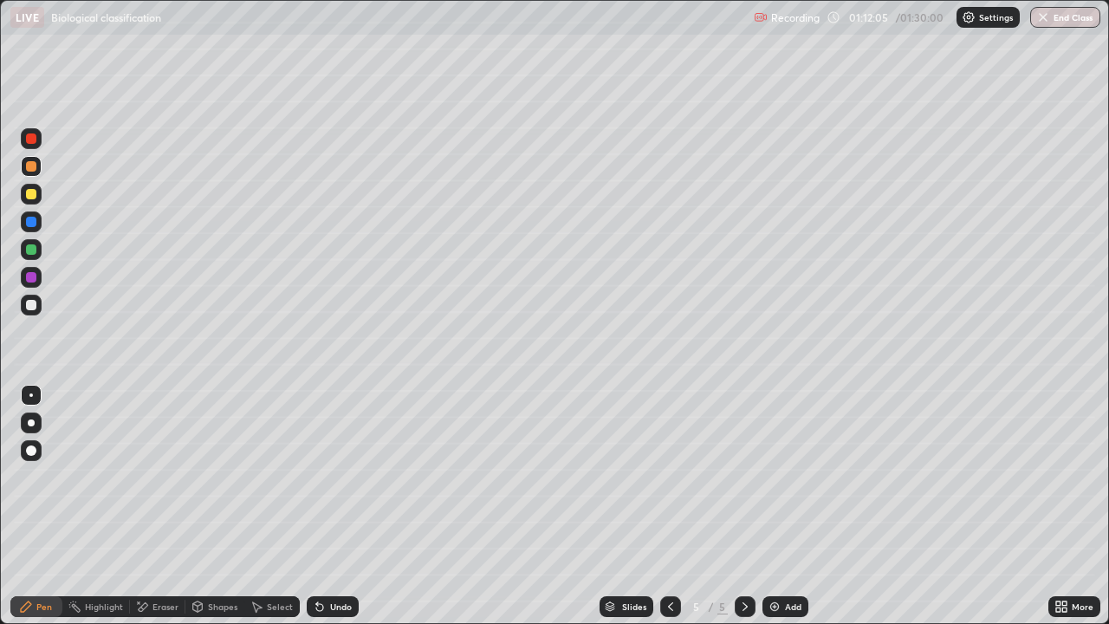
click at [330, 506] on div "Undo" at bounding box center [333, 606] width 52 height 21
click at [329, 506] on div "Undo" at bounding box center [333, 606] width 52 height 21
click at [326, 506] on div "Undo" at bounding box center [333, 606] width 52 height 21
click at [331, 506] on div "Undo" at bounding box center [341, 606] width 22 height 9
click at [329, 506] on div "Undo" at bounding box center [333, 606] width 52 height 21
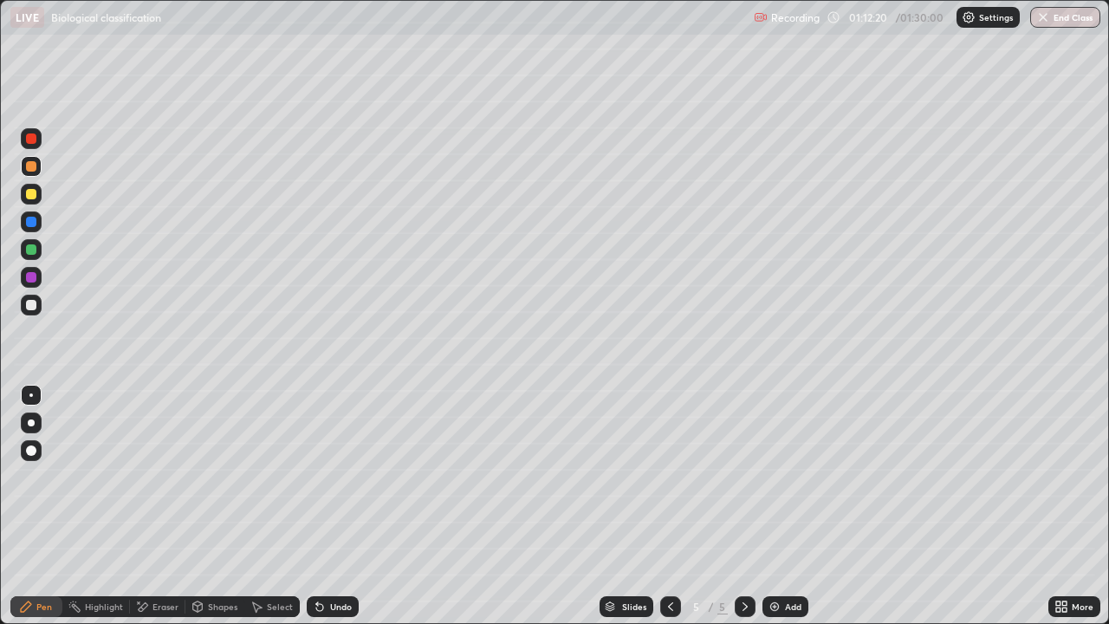
click at [29, 195] on div at bounding box center [31, 194] width 10 height 10
click at [341, 506] on div "Undo" at bounding box center [333, 606] width 52 height 21
click at [31, 306] on div at bounding box center [31, 305] width 10 height 10
click at [30, 168] on div at bounding box center [31, 166] width 10 height 10
click at [333, 506] on div "Undo" at bounding box center [333, 606] width 52 height 21
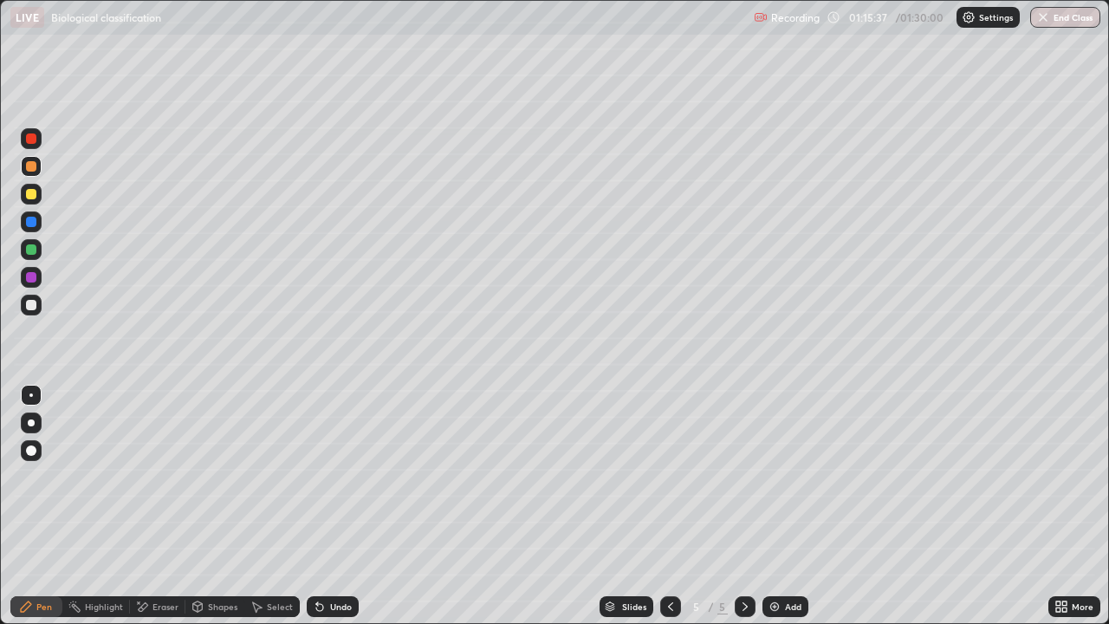
click at [37, 197] on div at bounding box center [31, 194] width 21 height 21
click at [785, 506] on div "Add" at bounding box center [785, 606] width 46 height 21
click at [26, 305] on div at bounding box center [31, 305] width 10 height 10
click at [342, 506] on div "Undo" at bounding box center [333, 606] width 52 height 21
click at [342, 506] on div "Undo" at bounding box center [341, 606] width 22 height 9
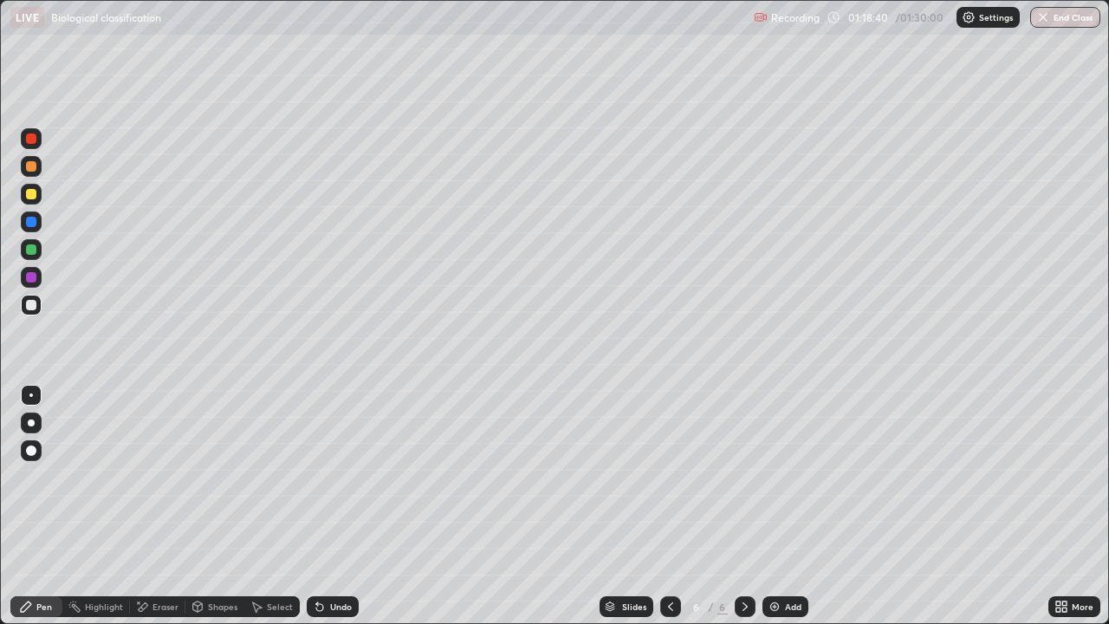
click at [348, 506] on div "Undo" at bounding box center [341, 606] width 22 height 9
click at [34, 174] on div at bounding box center [31, 166] width 21 height 21
click at [340, 506] on div "Undo" at bounding box center [333, 606] width 52 height 21
click at [330, 506] on div "Undo" at bounding box center [341, 606] width 22 height 9
click at [31, 195] on div at bounding box center [31, 194] width 10 height 10
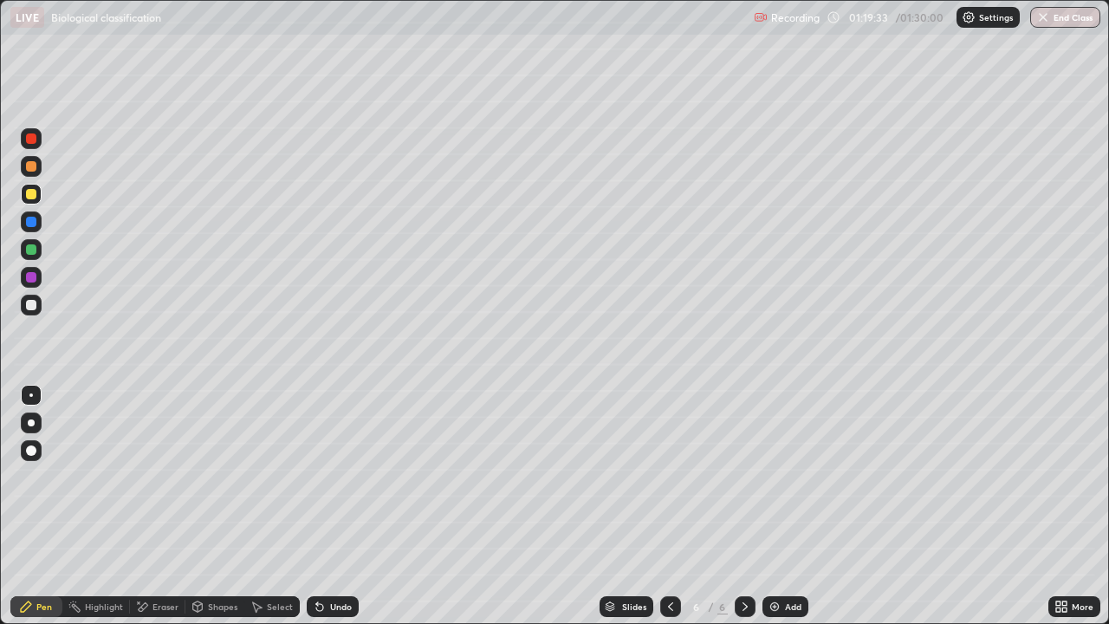
click at [31, 250] on div at bounding box center [31, 249] width 10 height 10
click at [1062, 14] on button "End Class" at bounding box center [1065, 17] width 70 height 21
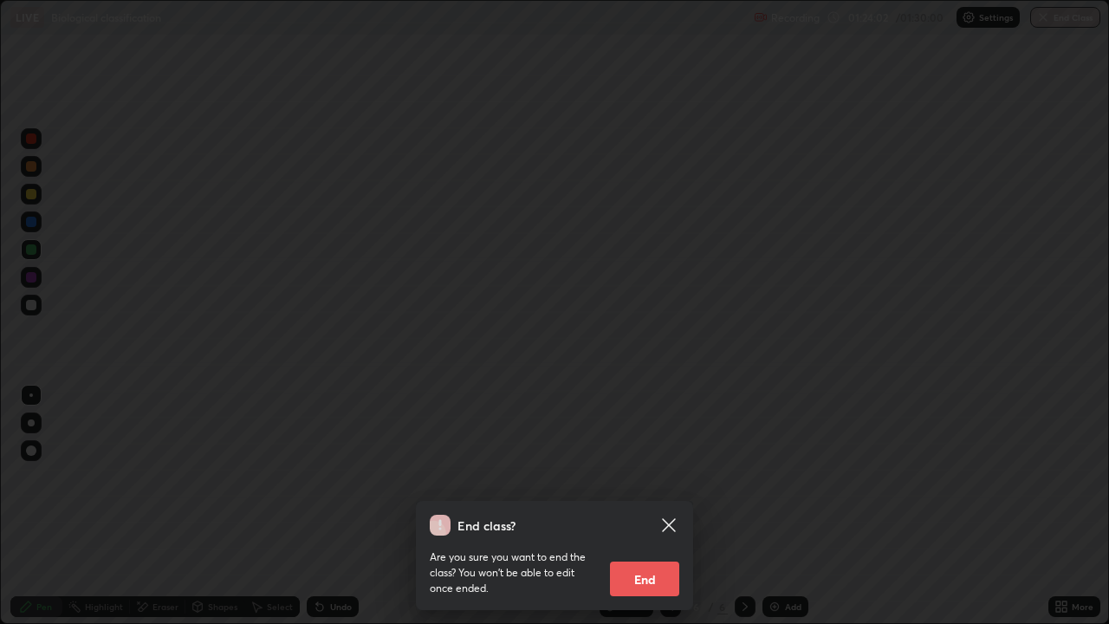
click at [660, 506] on button "End" at bounding box center [644, 578] width 69 height 35
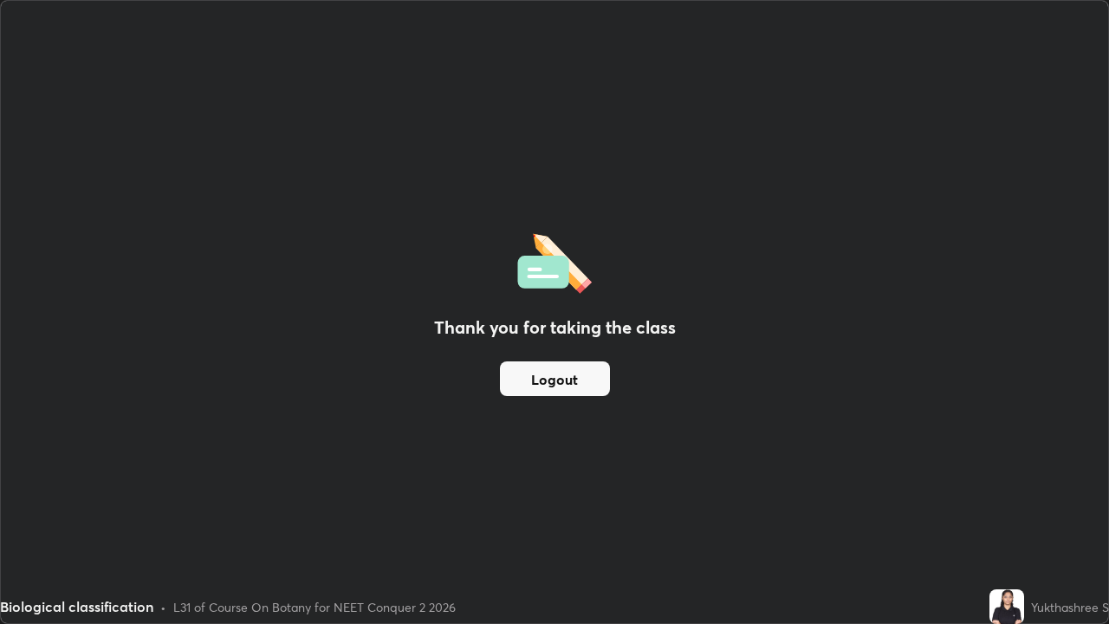
click at [578, 384] on button "Logout" at bounding box center [555, 378] width 110 height 35
